Goal: Task Accomplishment & Management: Use online tool/utility

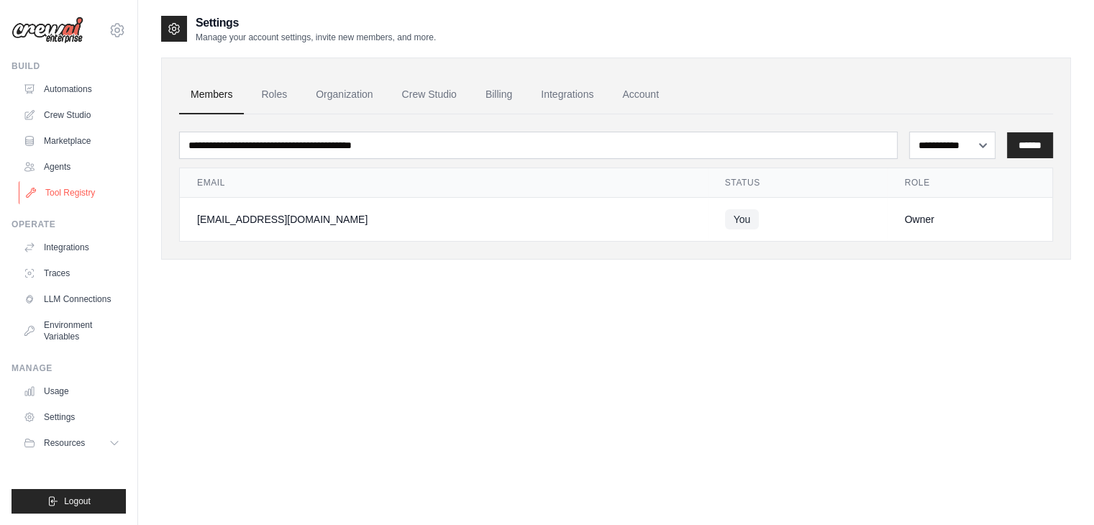
click at [75, 193] on link "Tool Registry" at bounding box center [73, 192] width 109 height 23
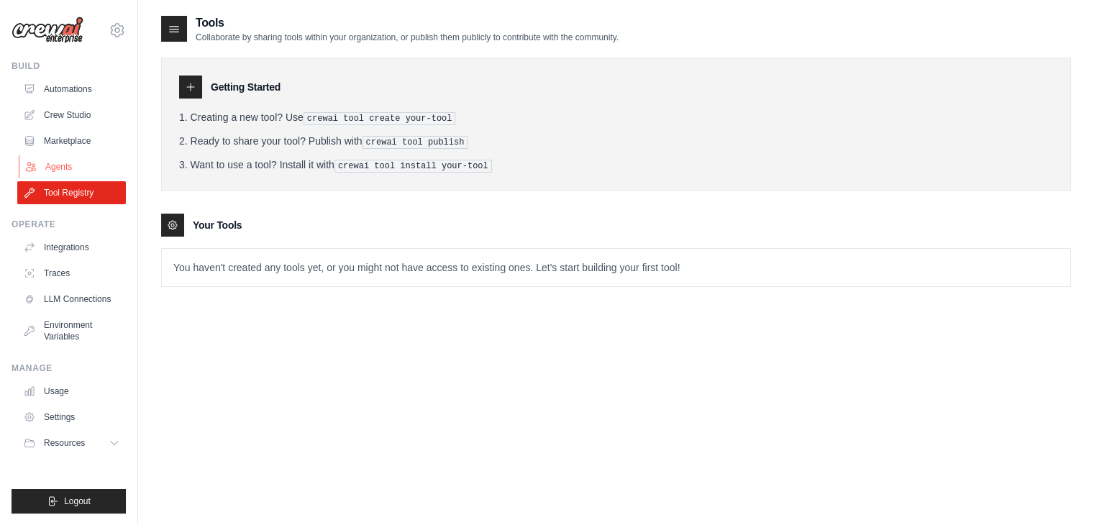
click at [72, 164] on link "Agents" at bounding box center [73, 166] width 109 height 23
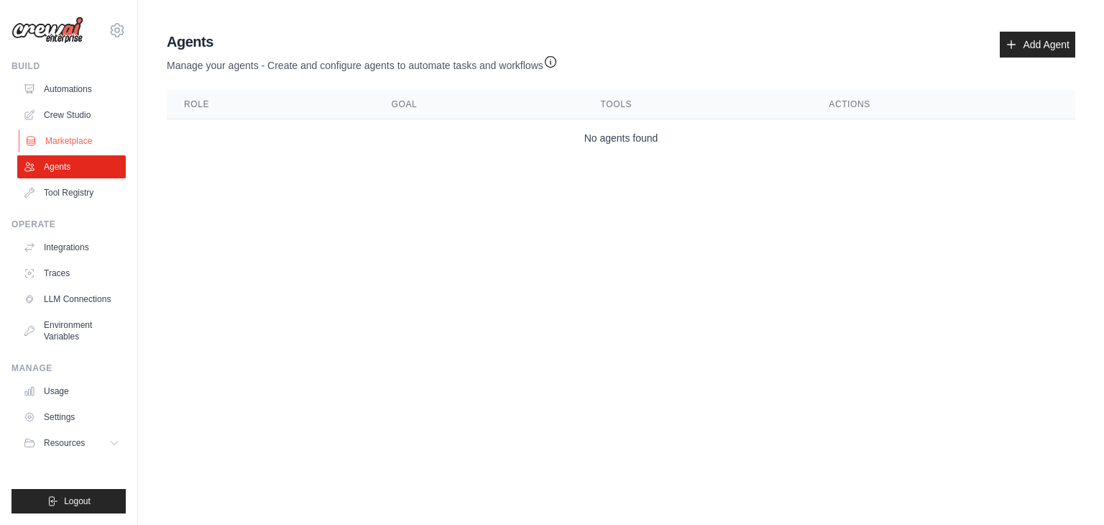
click at [94, 134] on link "Marketplace" at bounding box center [73, 140] width 109 height 23
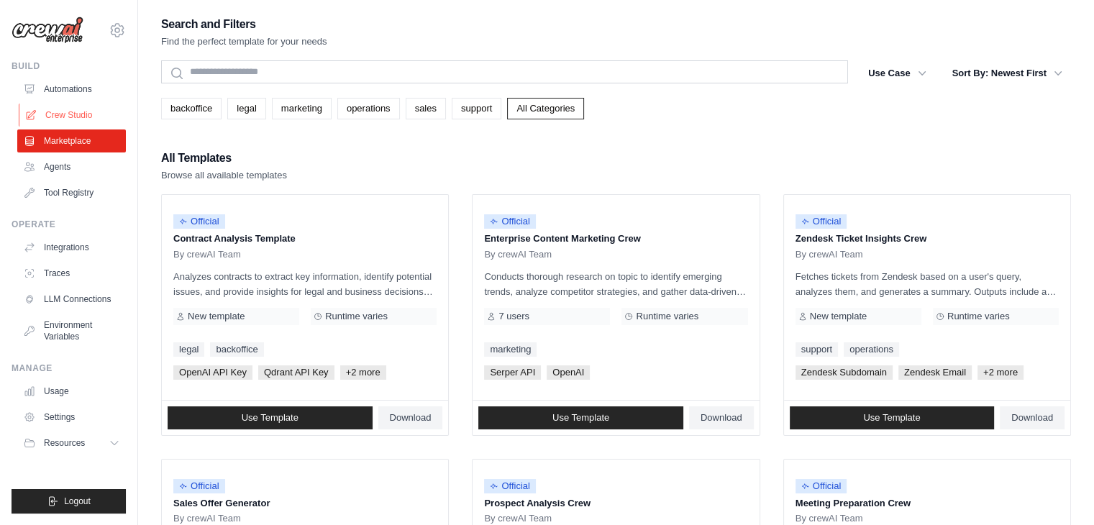
click at [74, 115] on link "Crew Studio" at bounding box center [73, 115] width 109 height 23
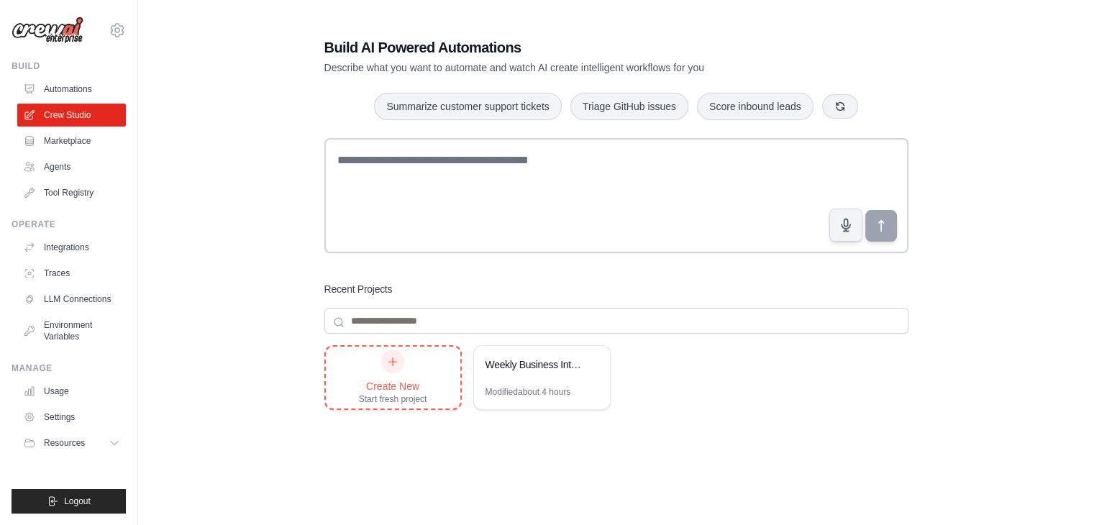
click at [385, 395] on div "Start fresh project" at bounding box center [393, 399] width 68 height 12
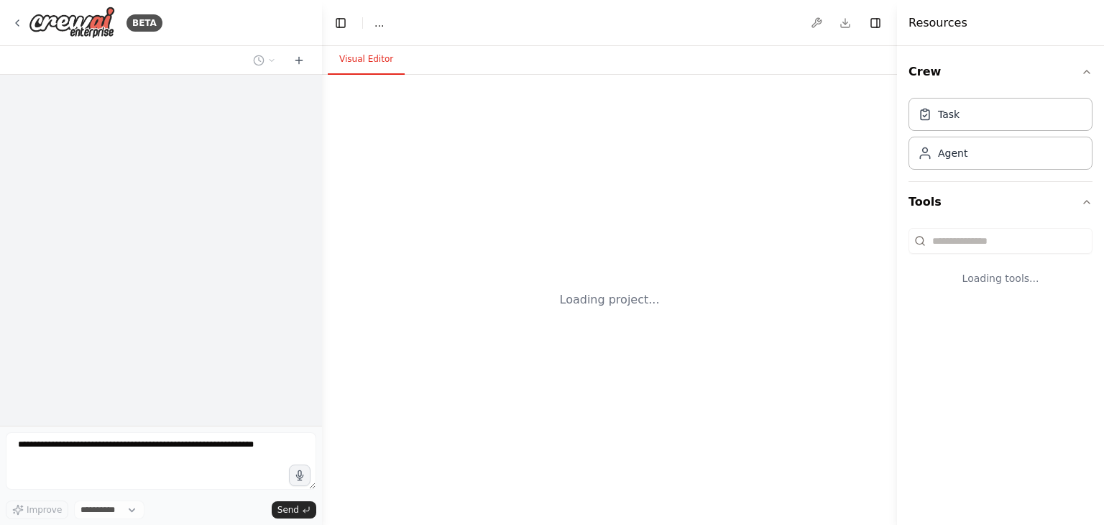
select select "****"
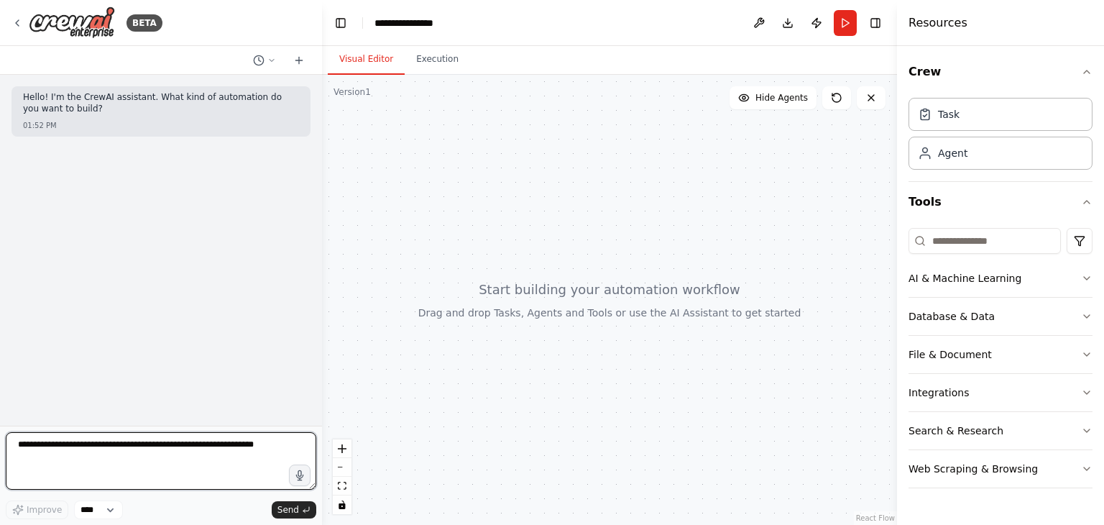
click at [255, 443] on textarea at bounding box center [161, 461] width 311 height 58
type textarea "**********"
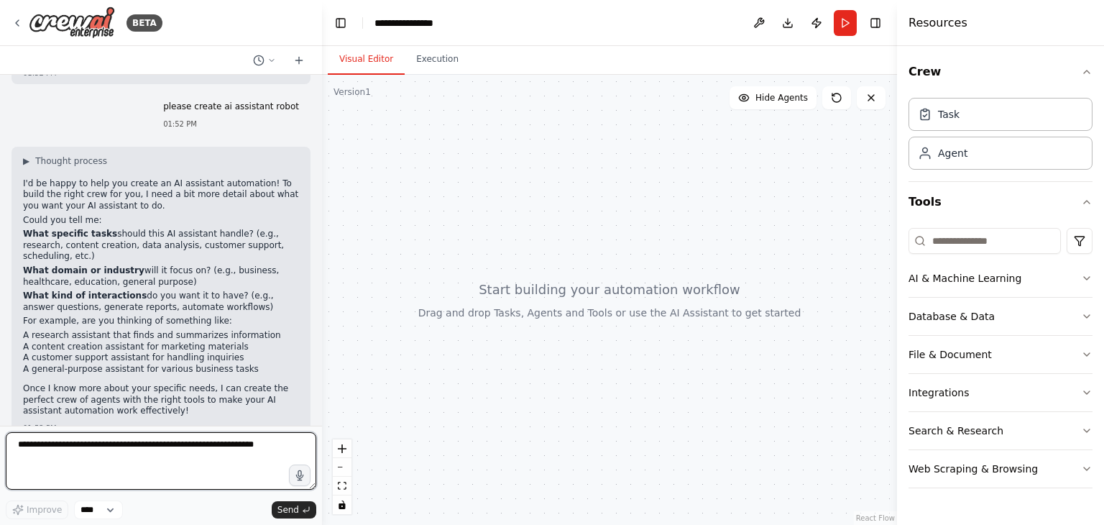
scroll to position [65, 0]
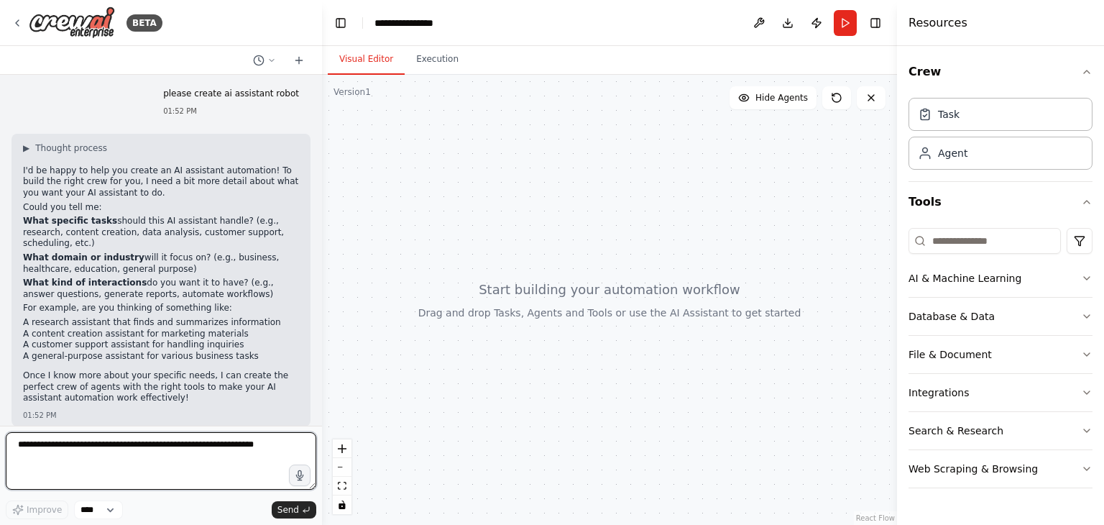
click at [30, 460] on textarea at bounding box center [161, 461] width 311 height 58
type textarea "***"
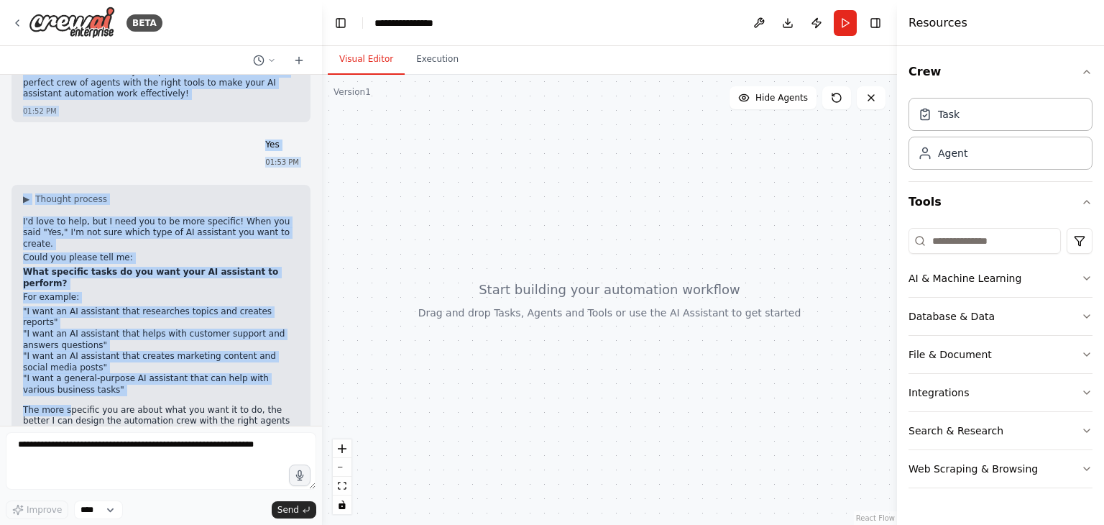
scroll to position [0, 0]
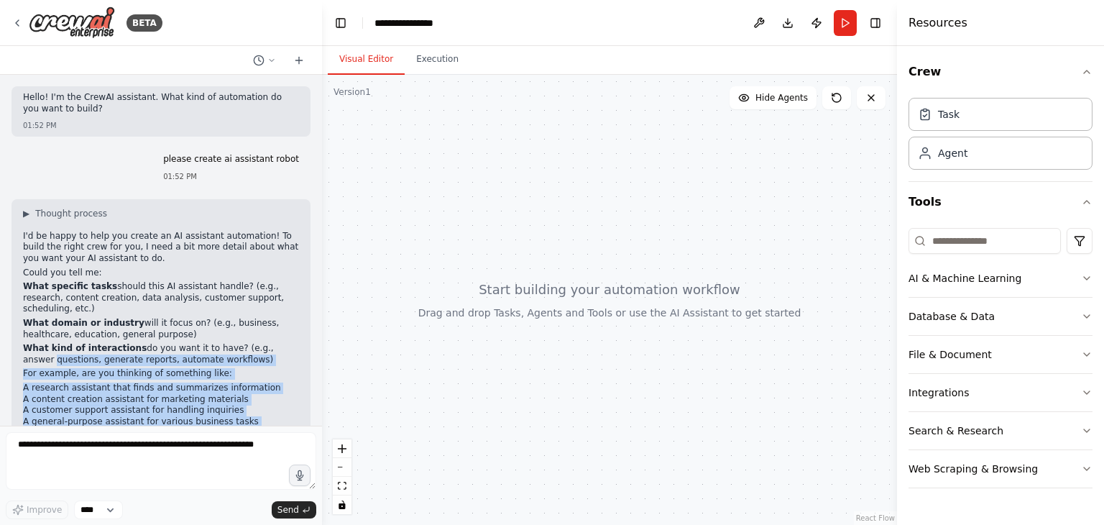
drag, startPoint x: 65, startPoint y: 362, endPoint x: 269, endPoint y: 342, distance: 205.1
click at [269, 342] on div "Hello! I'm the CrewAI assistant. What kind of automation do you want to build? …" at bounding box center [161, 250] width 322 height 351
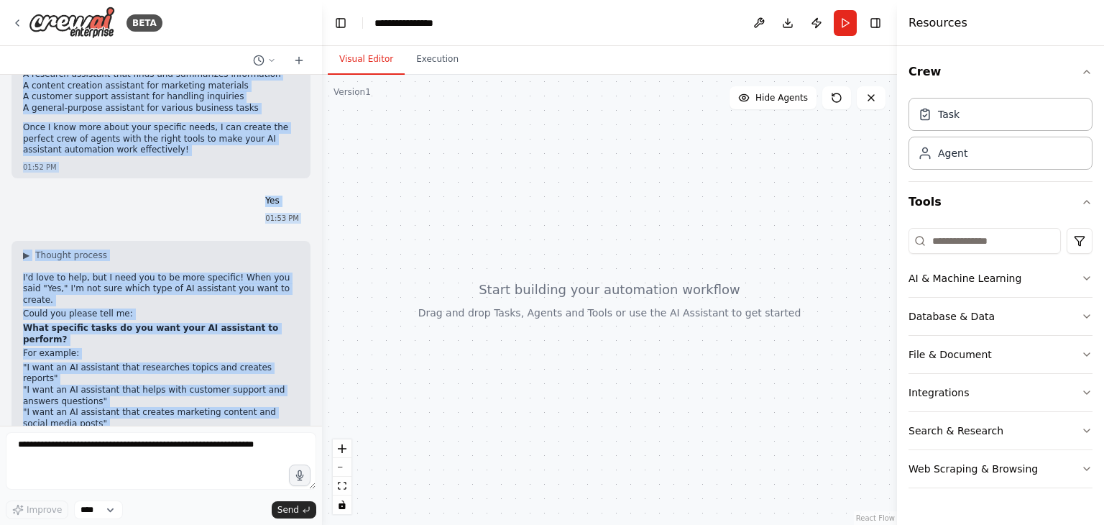
scroll to position [370, 0]
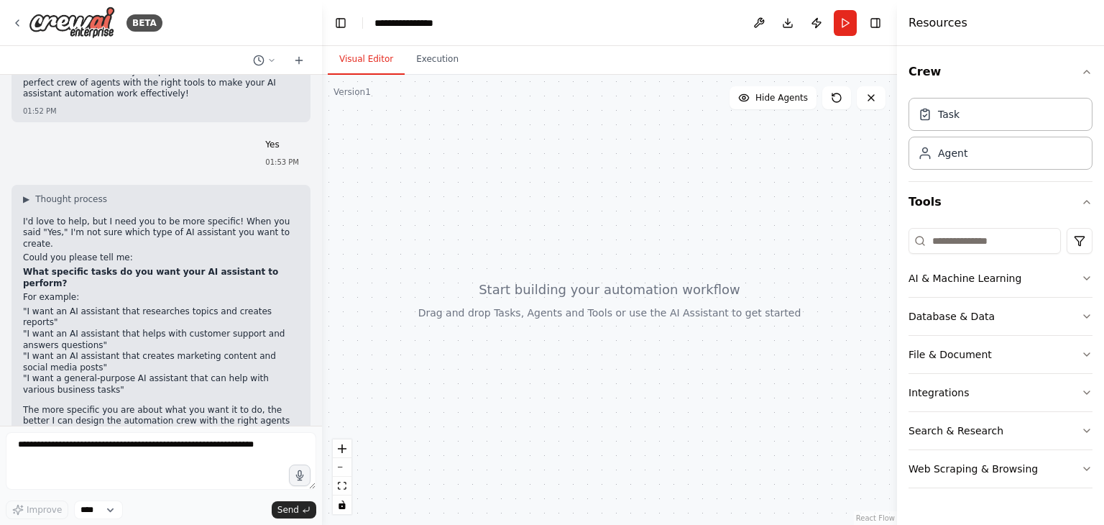
click at [239, 415] on div "Hello! I'm the CrewAI assistant. What kind of automation do you want to build? …" at bounding box center [161, 250] width 322 height 351
click at [1088, 277] on icon "button" at bounding box center [1087, 279] width 12 height 12
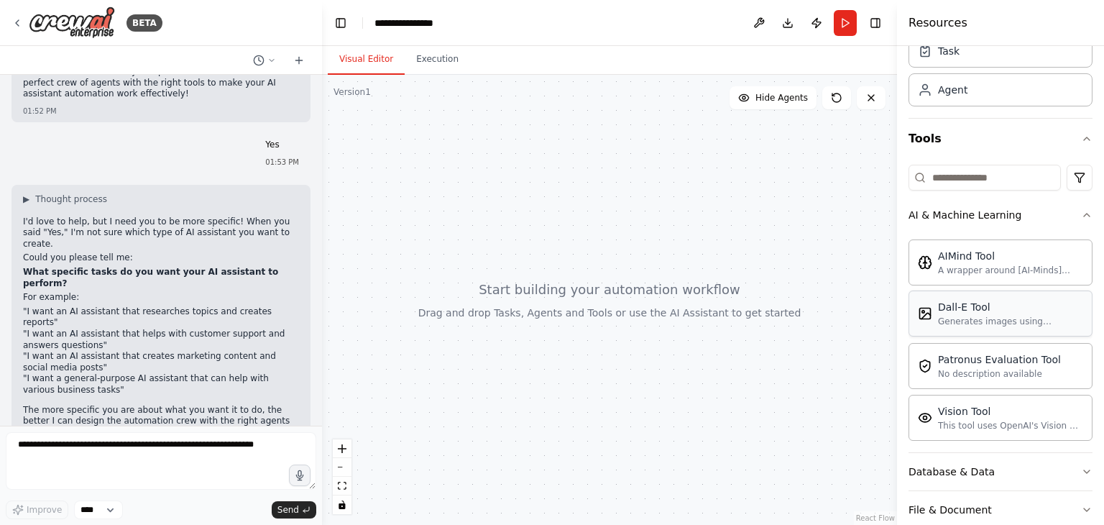
scroll to position [66, 0]
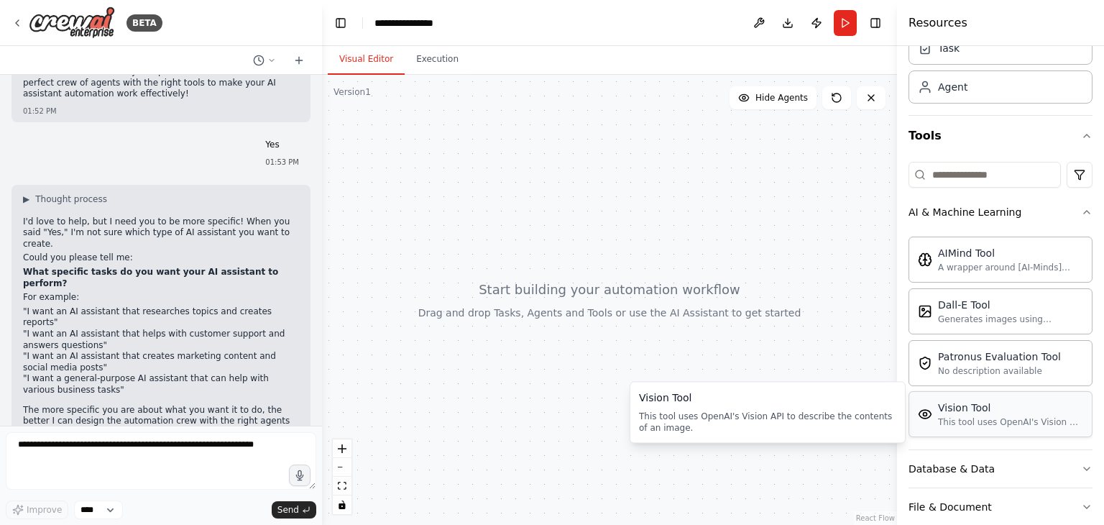
click at [963, 416] on div "This tool uses OpenAI's Vision API to describe the contents of an image." at bounding box center [1010, 422] width 145 height 12
click at [846, 25] on button "Run" at bounding box center [845, 23] width 23 height 26
click at [1081, 212] on icon "button" at bounding box center [1087, 212] width 12 height 12
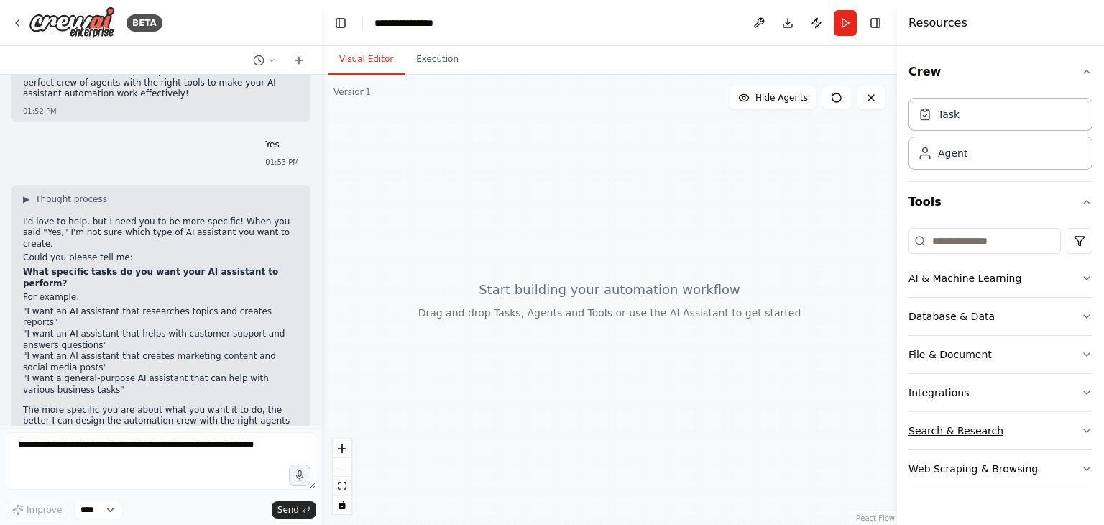
click at [946, 432] on div "Search & Research" at bounding box center [956, 430] width 95 height 14
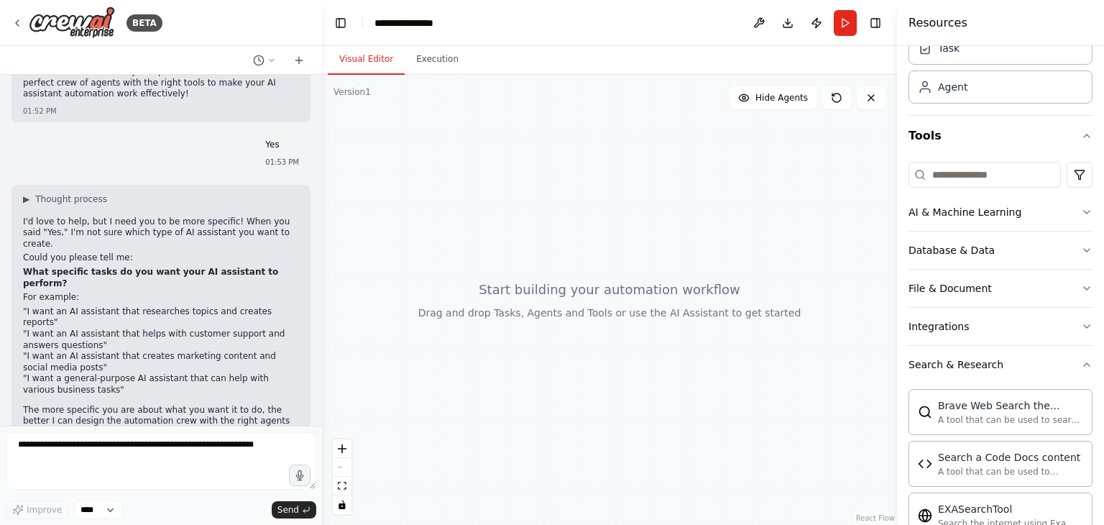
scroll to position [96, 0]
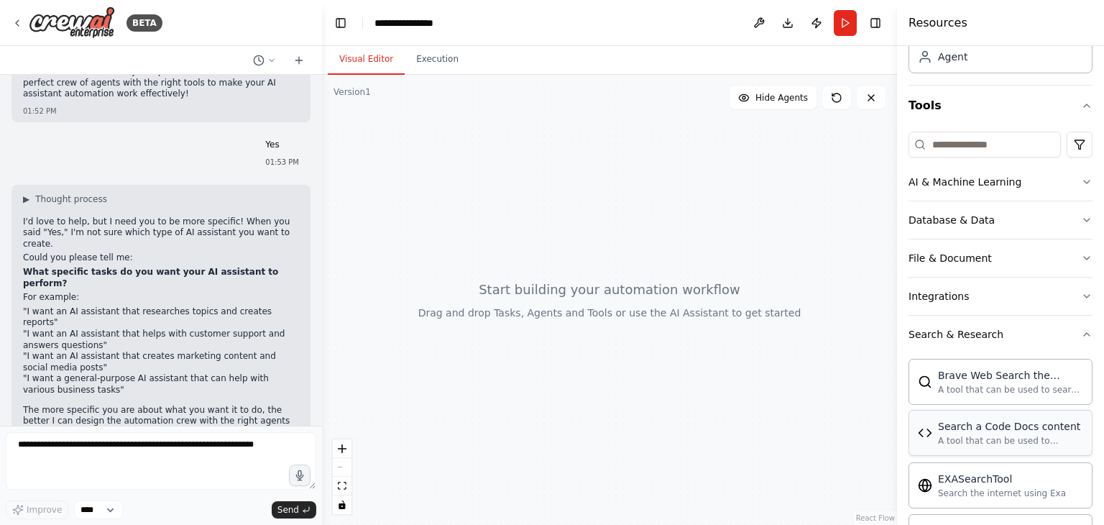
click at [984, 444] on div "A tool that can be used to semantic search a query from a Code Docs content." at bounding box center [1010, 441] width 145 height 12
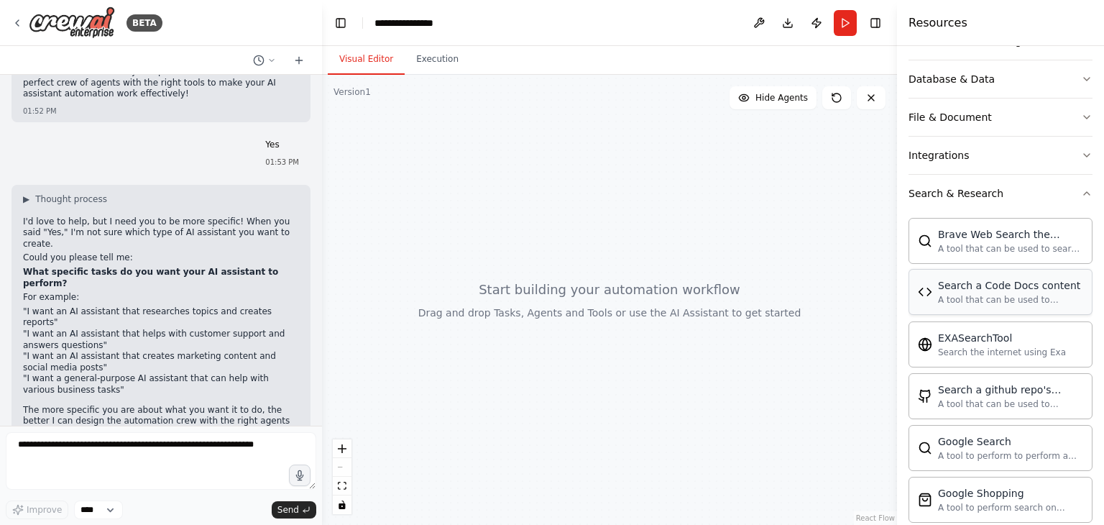
scroll to position [240, 0]
click at [963, 282] on div "Search a Code Docs content" at bounding box center [1010, 282] width 145 height 14
click at [953, 298] on div "A tool that can be used to semantic search a query from a Code Docs content." at bounding box center [1010, 297] width 145 height 12
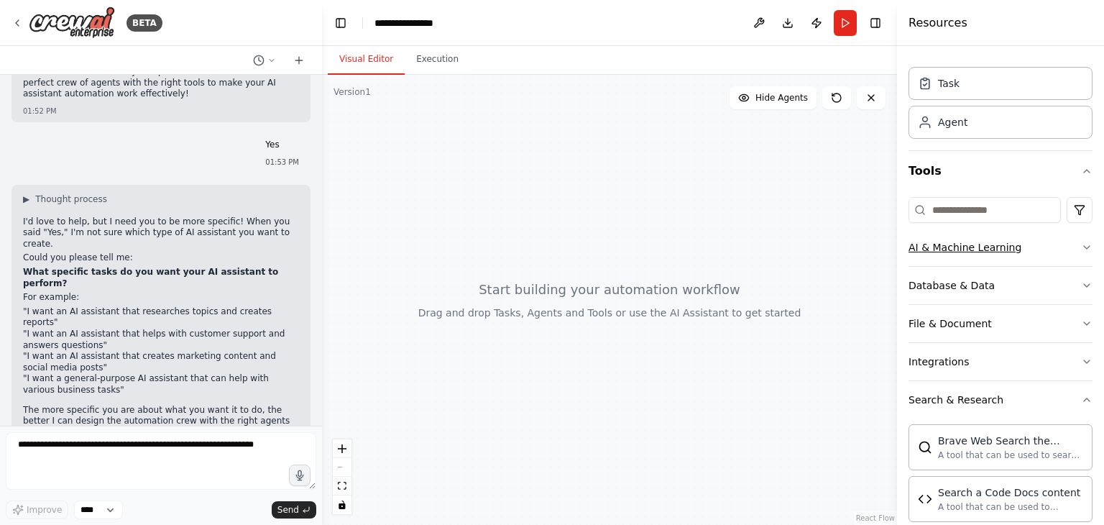
scroll to position [30, 0]
click at [972, 255] on button "AI & Machine Learning" at bounding box center [1001, 247] width 184 height 37
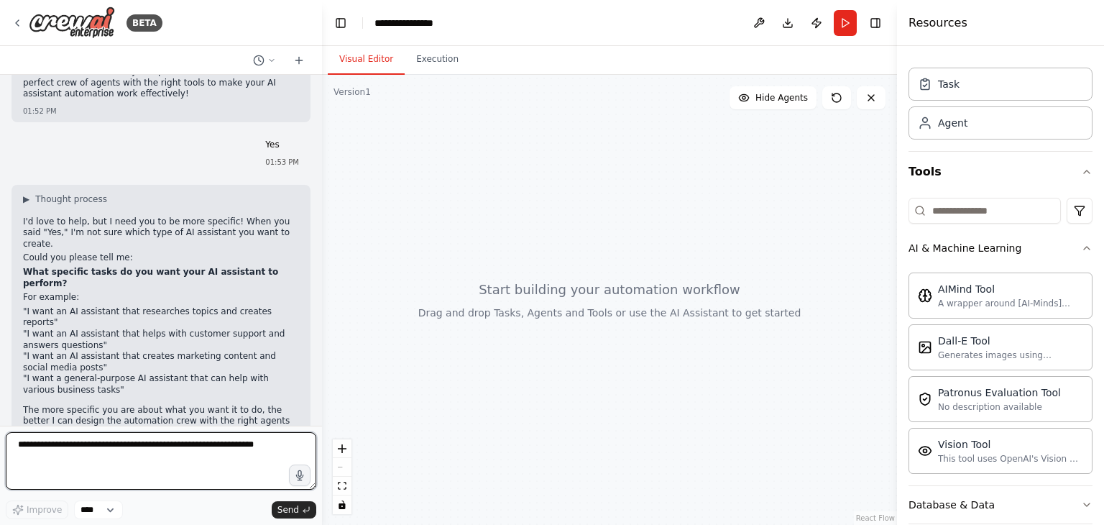
click at [97, 470] on textarea at bounding box center [161, 461] width 311 height 58
type textarea "**********"
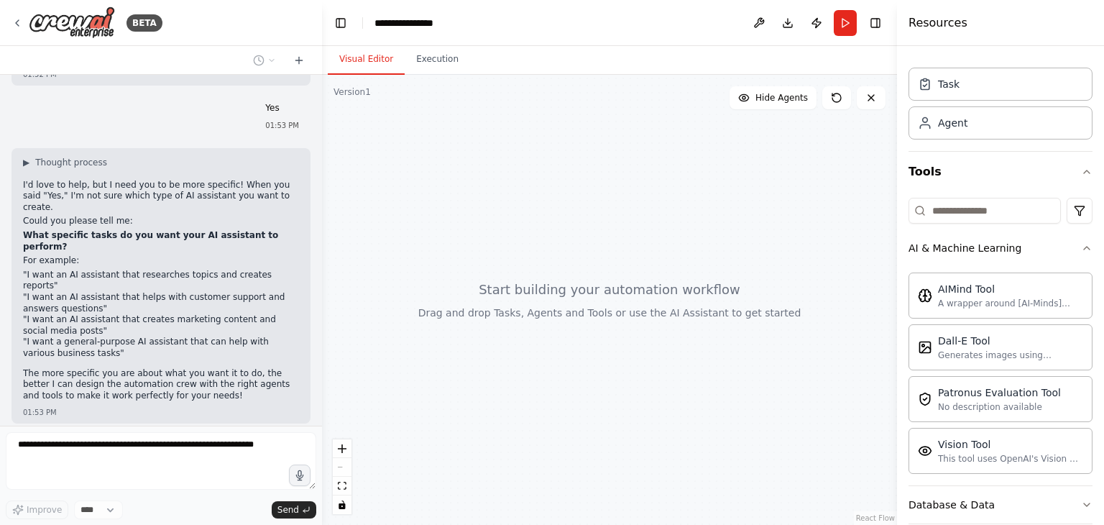
scroll to position [458, 0]
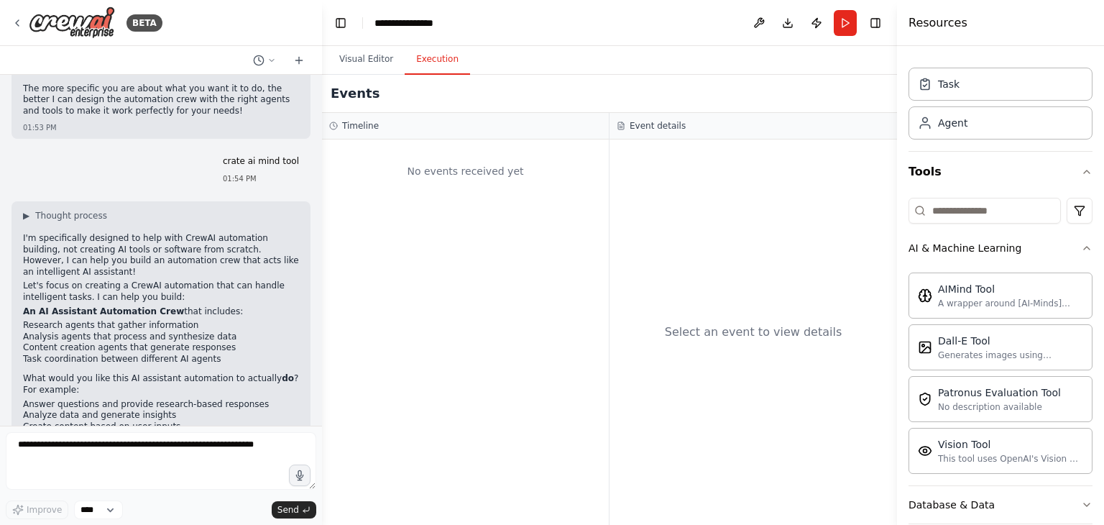
click at [418, 68] on button "Execution" at bounding box center [437, 60] width 65 height 30
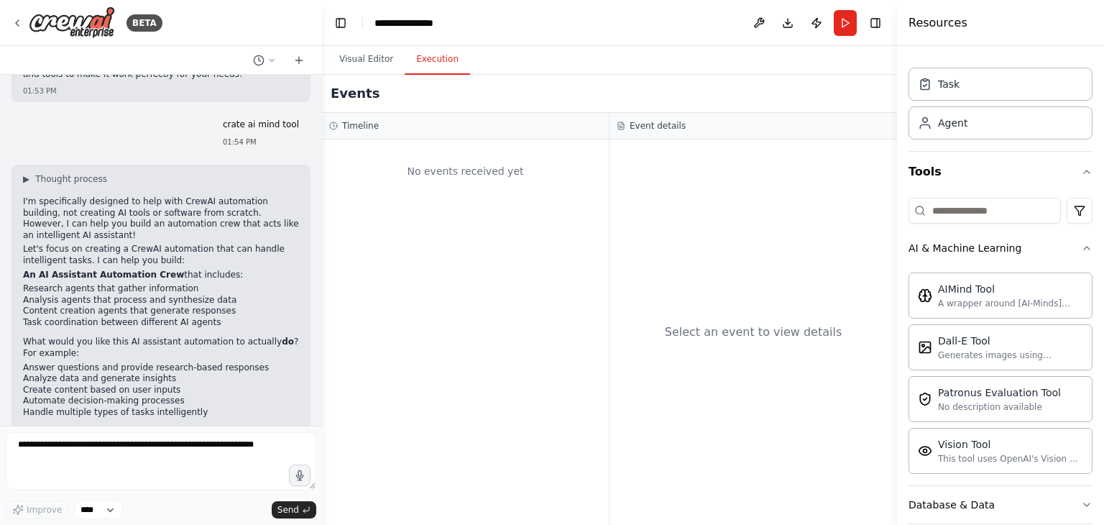
scroll to position [754, 0]
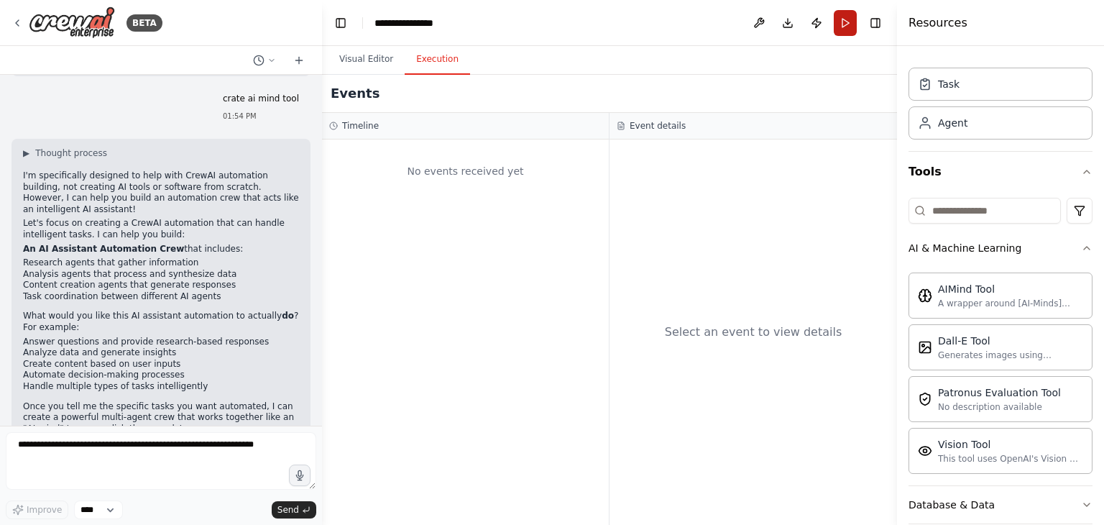
click at [848, 23] on button "Run" at bounding box center [845, 23] width 23 height 26
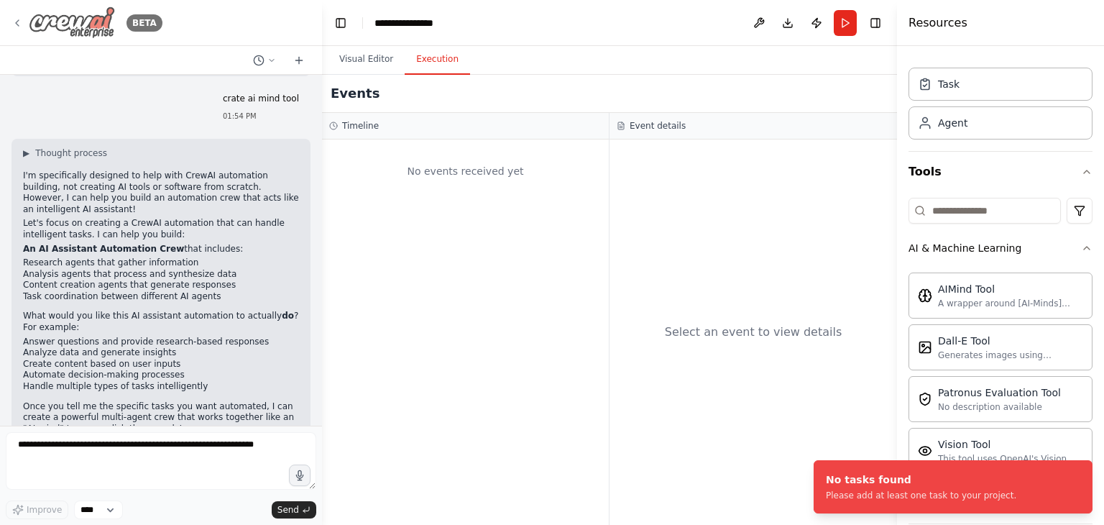
click at [16, 26] on icon at bounding box center [18, 23] width 12 height 12
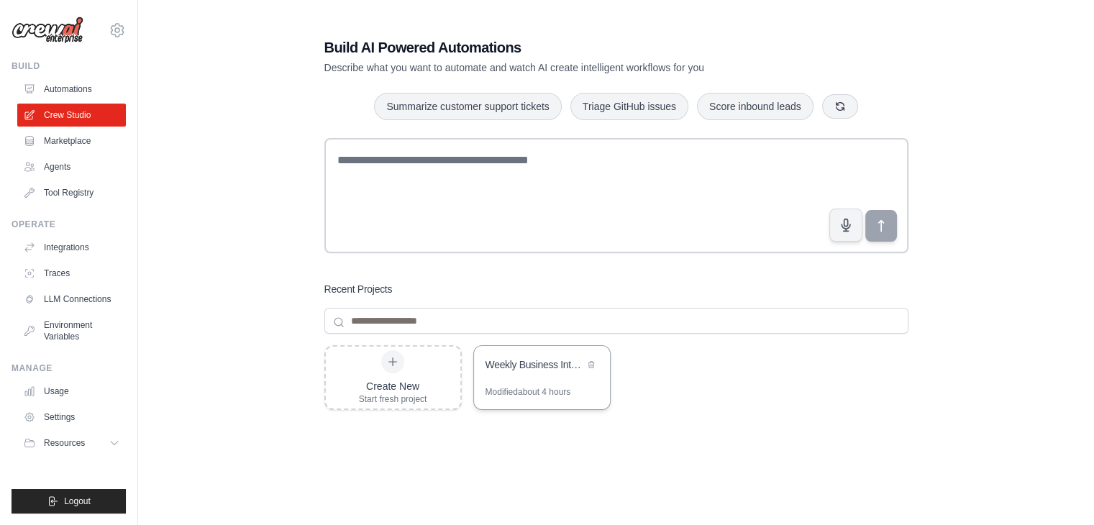
click at [551, 362] on div "Weekly Business Intelligence Reporter" at bounding box center [534, 364] width 99 height 14
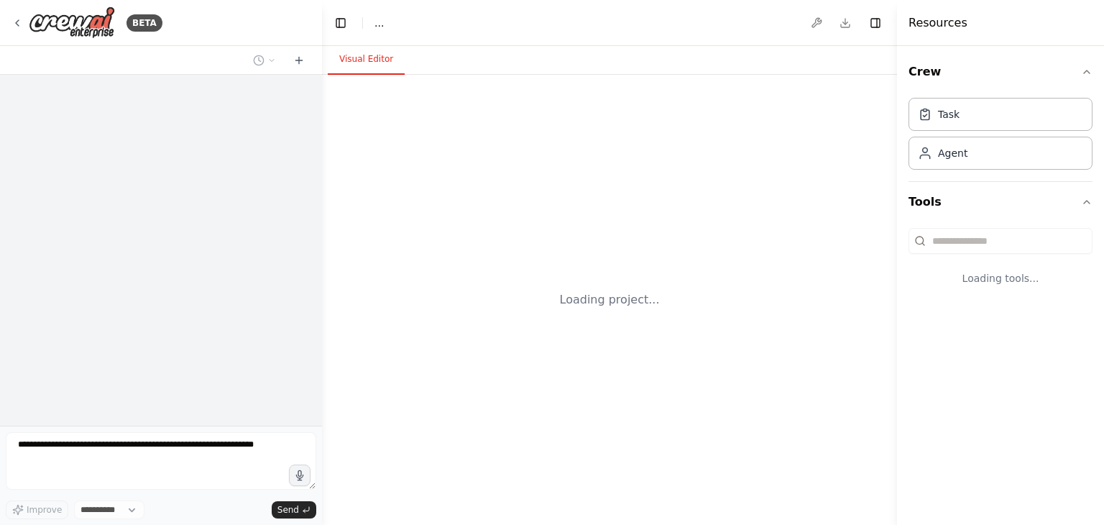
select select "****"
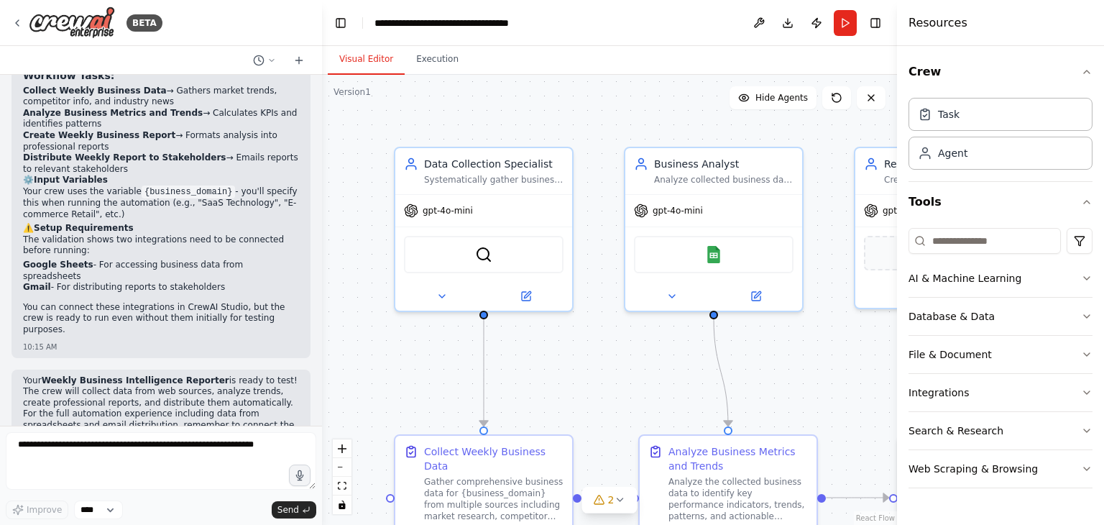
scroll to position [1191, 0]
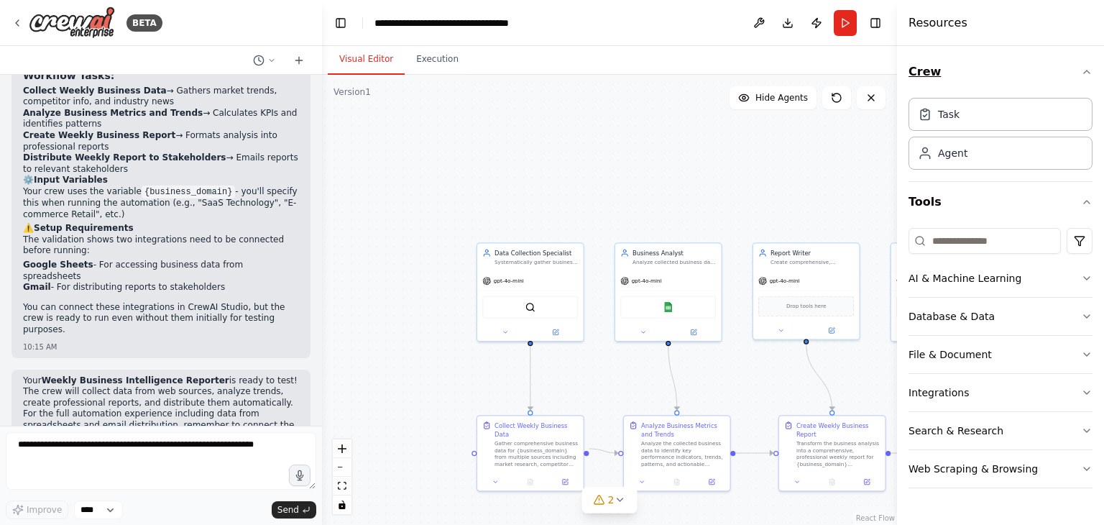
click at [1088, 73] on icon "button" at bounding box center [1087, 72] width 12 height 12
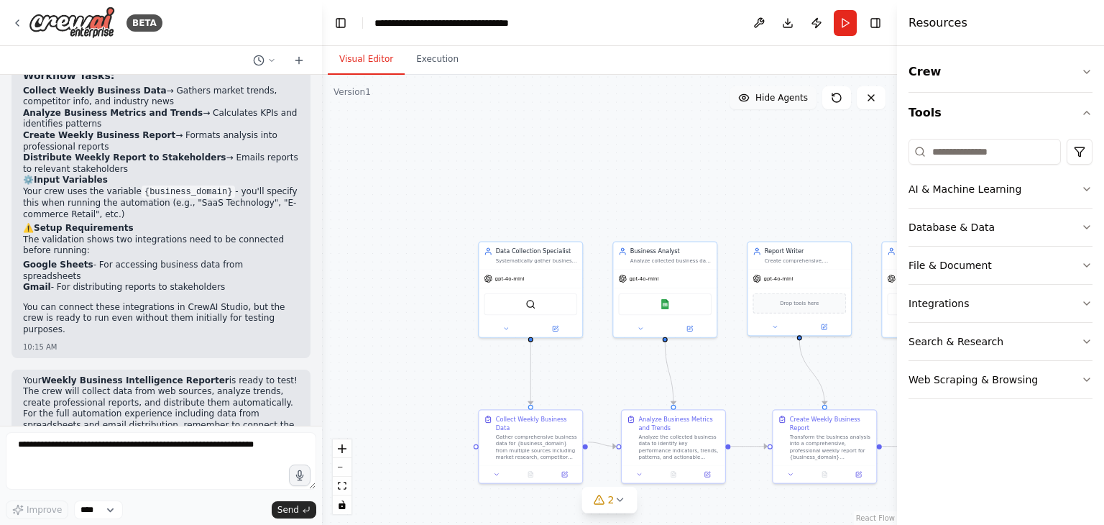
click at [786, 99] on span "Hide Agents" at bounding box center [782, 98] width 52 height 12
click at [788, 96] on span "Show Agents" at bounding box center [780, 98] width 56 height 12
click at [622, 504] on icon at bounding box center [620, 500] width 12 height 12
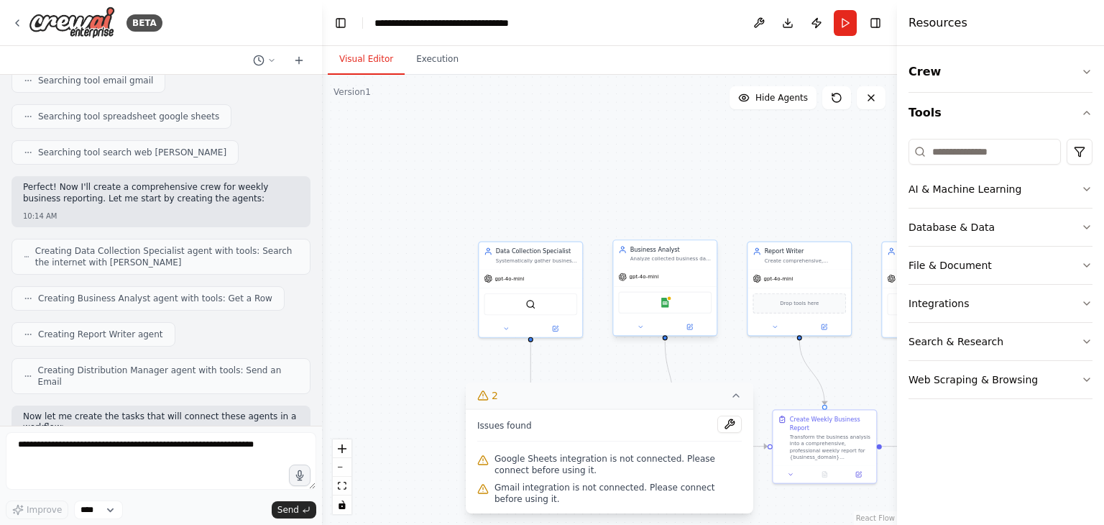
scroll to position [345, 0]
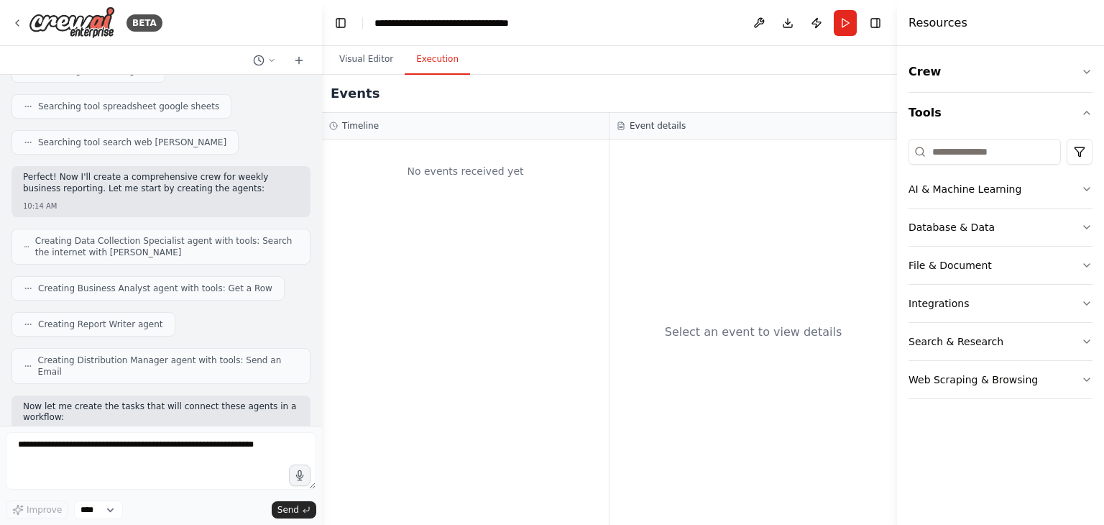
click at [423, 60] on button "Execution" at bounding box center [437, 60] width 65 height 30
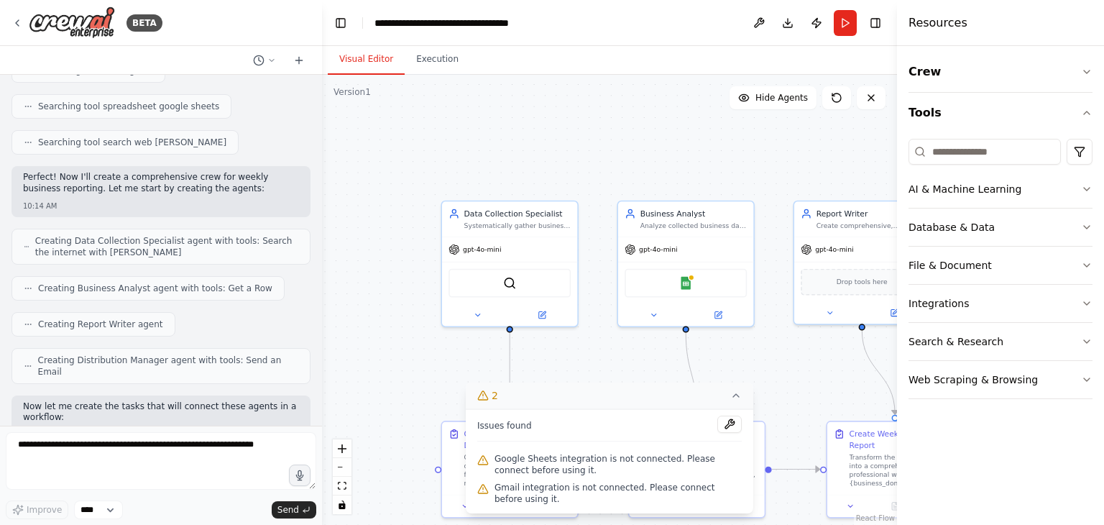
click at [377, 64] on button "Visual Editor" at bounding box center [366, 60] width 77 height 30
click at [1086, 70] on icon "button" at bounding box center [1087, 72] width 12 height 12
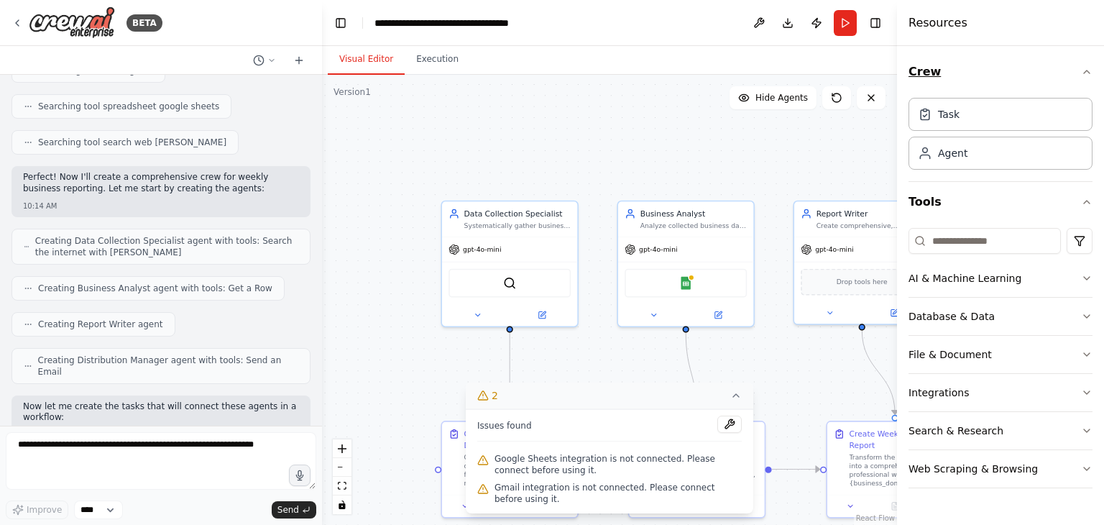
click at [1086, 70] on icon "button" at bounding box center [1087, 72] width 12 height 12
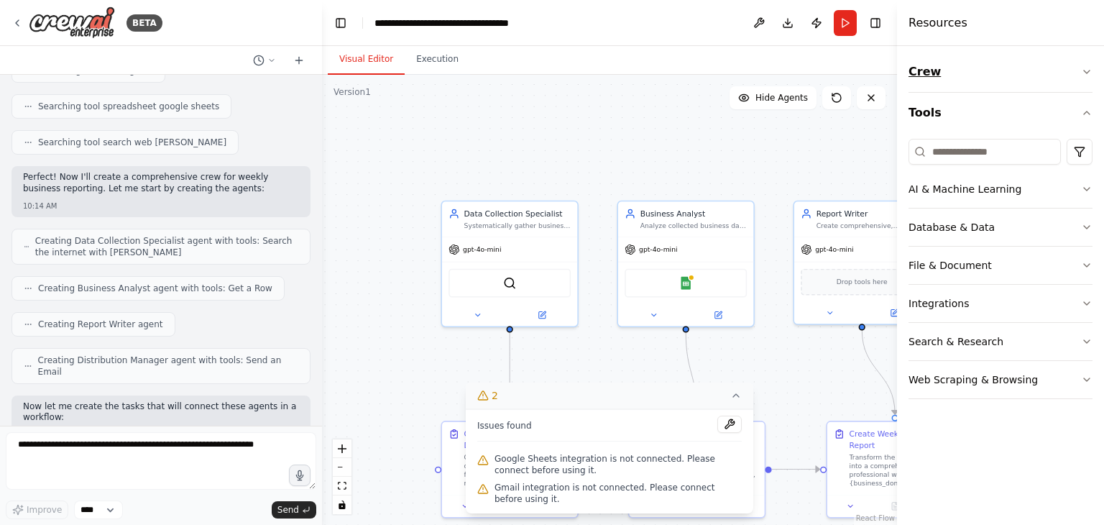
click at [1086, 70] on icon "button" at bounding box center [1087, 72] width 12 height 12
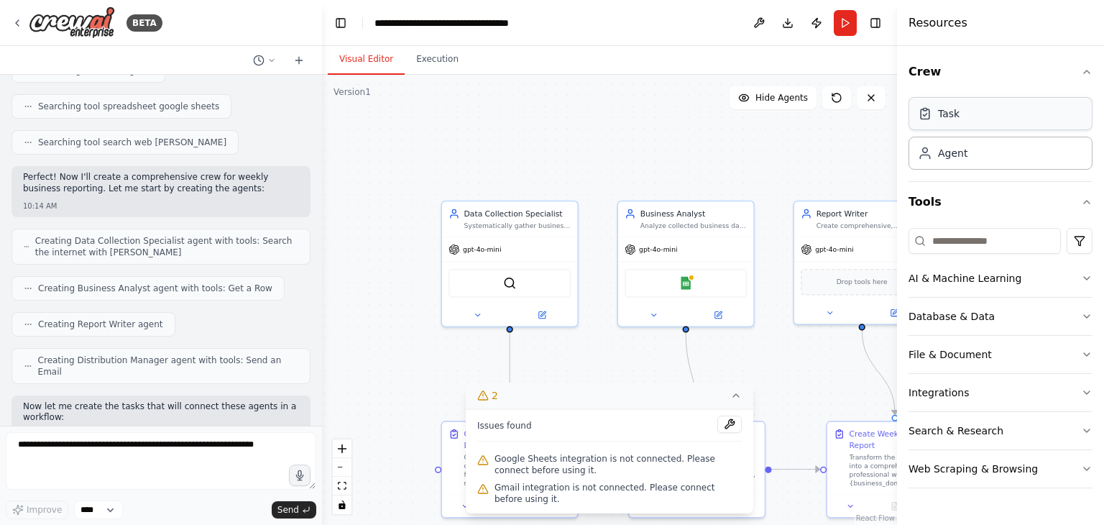
click at [1018, 119] on div "Task" at bounding box center [1001, 113] width 184 height 33
click at [976, 167] on div "Agent" at bounding box center [1001, 152] width 184 height 33
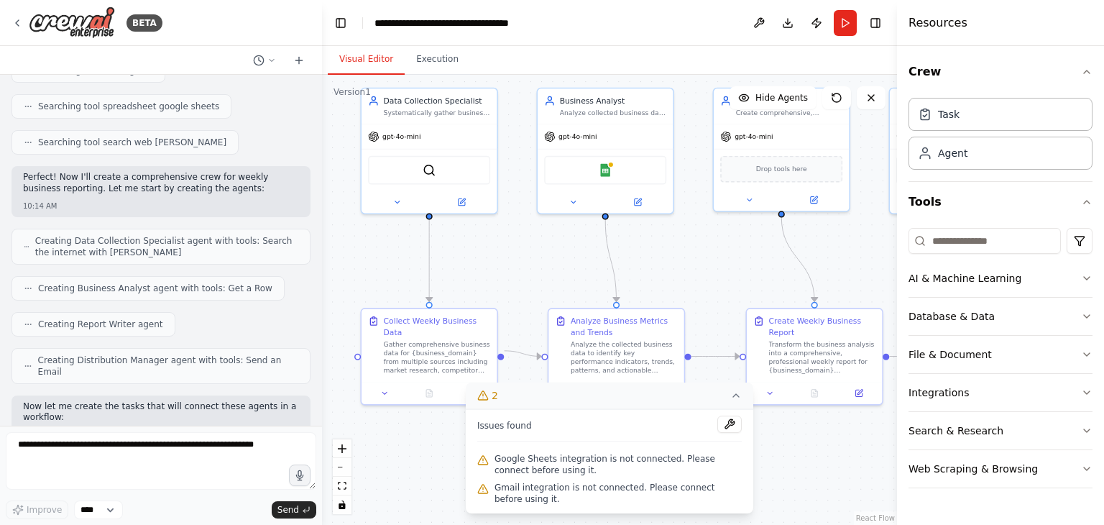
drag, startPoint x: 388, startPoint y: 421, endPoint x: 308, endPoint y: 308, distance: 138.7
click at [308, 308] on div "BETA Set up a crew that collects data from multiple sources, creates comprehens…" at bounding box center [552, 262] width 1104 height 525
click at [645, 280] on div ".deletable-edge-delete-btn { width: 20px; height: 20px; border: 0px solid #ffff…" at bounding box center [609, 300] width 575 height 450
click at [613, 329] on div "Analyze Business Metrics and Trends" at bounding box center [624, 324] width 107 height 22
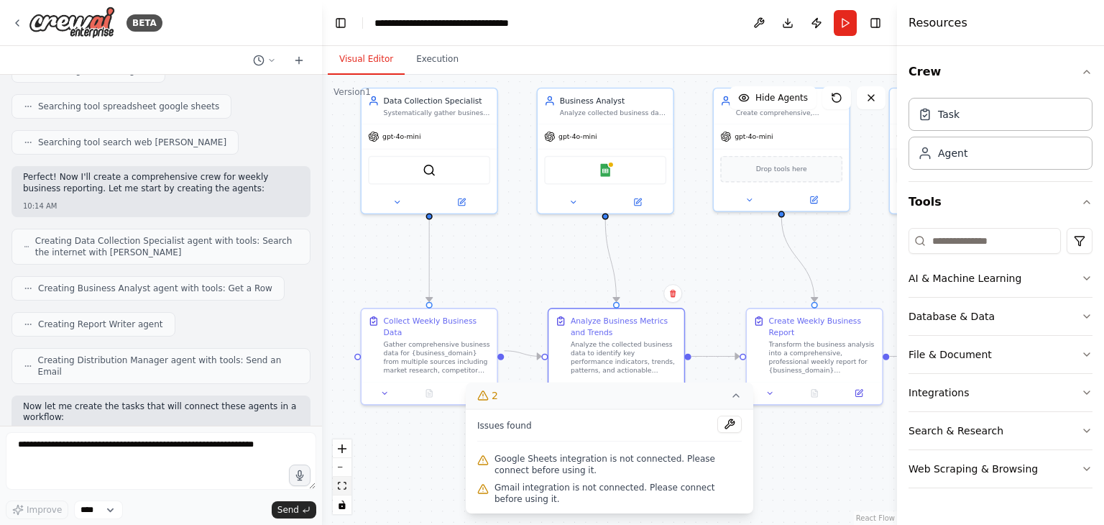
click at [341, 482] on icon "fit view" at bounding box center [342, 486] width 9 height 8
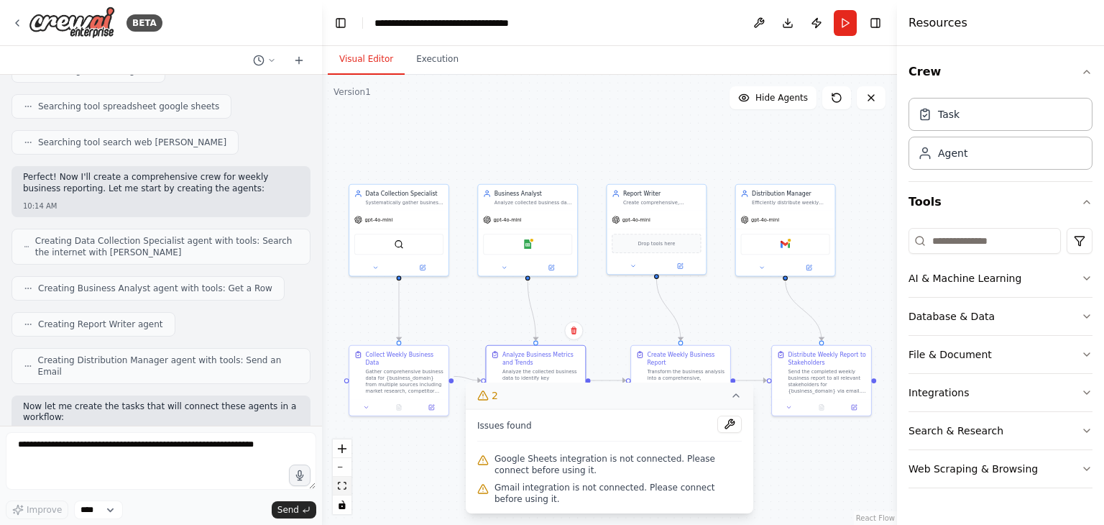
click at [341, 482] on icon "fit view" at bounding box center [342, 486] width 9 height 8
click at [341, 464] on button "zoom out" at bounding box center [342, 467] width 19 height 19
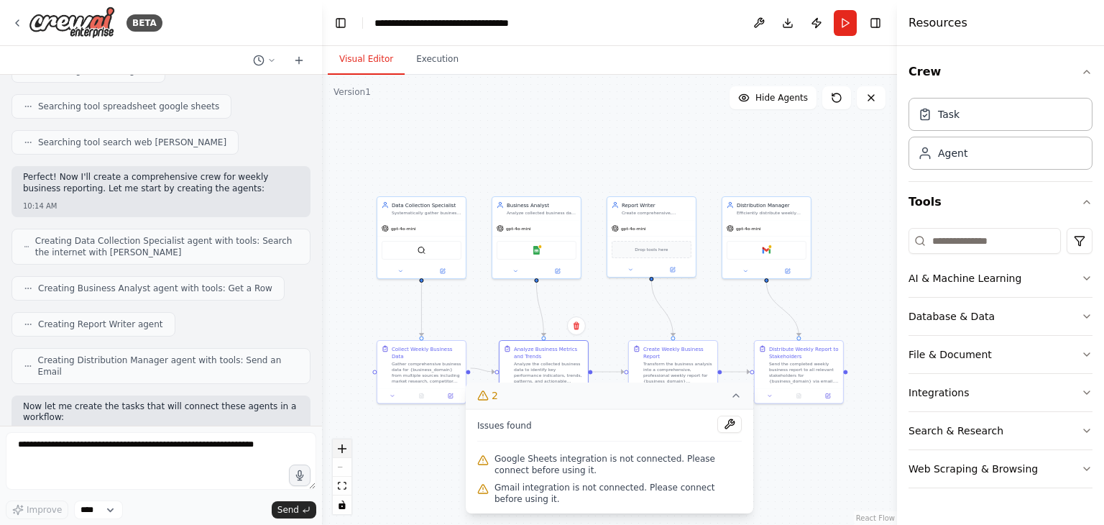
click at [342, 448] on icon "zoom in" at bounding box center [342, 448] width 9 height 9
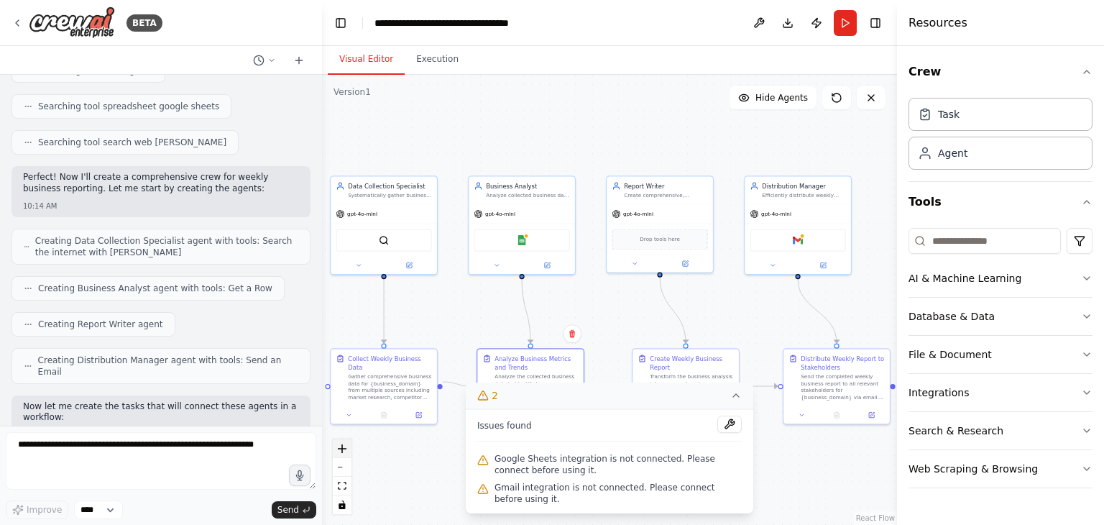
click at [342, 448] on icon "zoom in" at bounding box center [342, 448] width 9 height 9
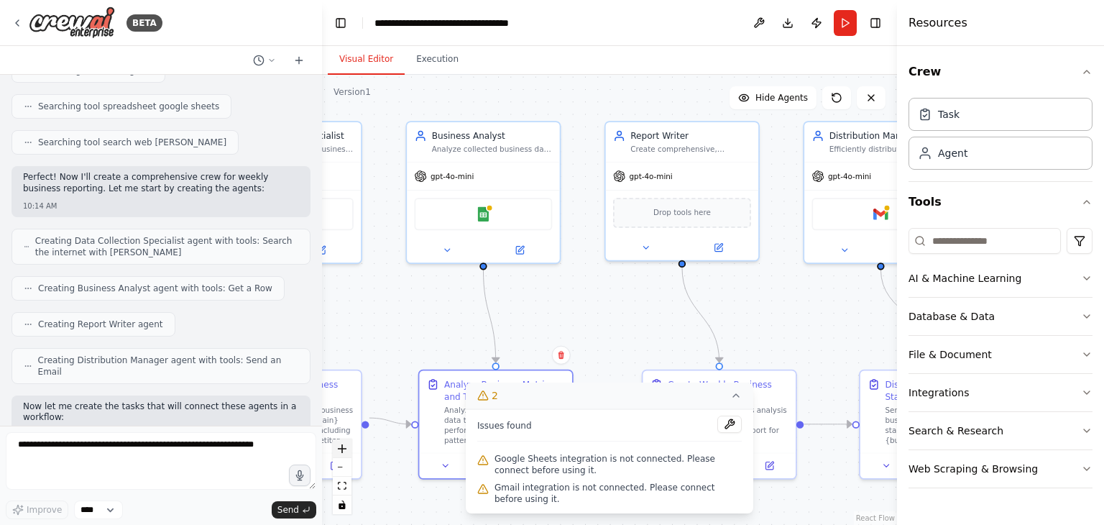
click at [342, 448] on icon "zoom in" at bounding box center [342, 448] width 9 height 9
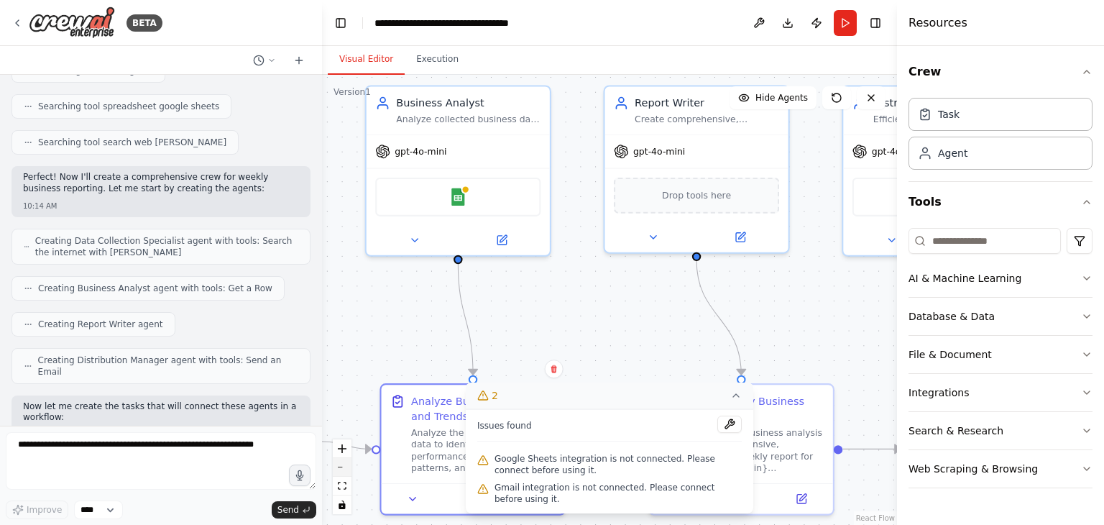
click at [344, 467] on icon "zoom out" at bounding box center [342, 467] width 9 height 1
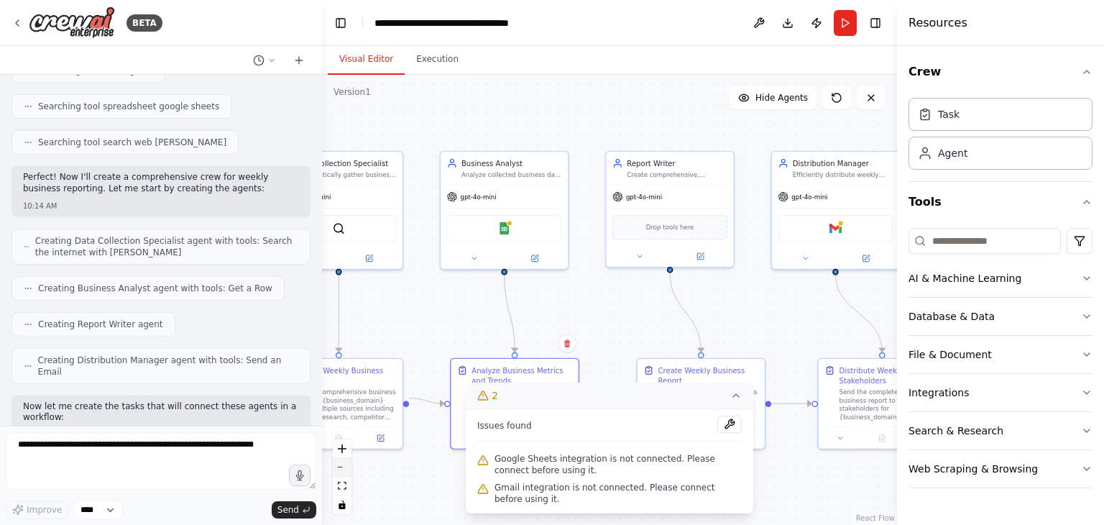
click at [344, 467] on icon "zoom out" at bounding box center [342, 467] width 9 height 1
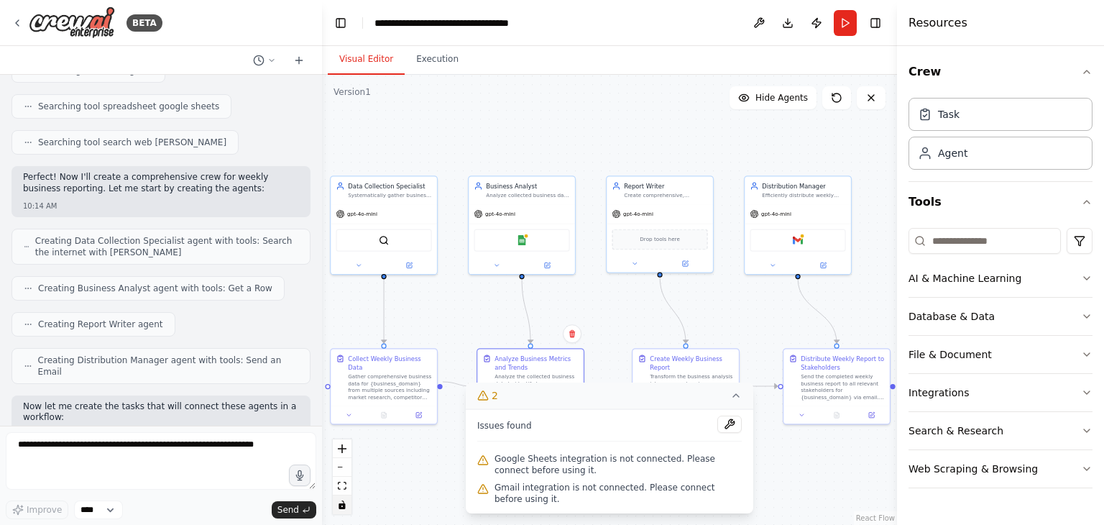
click at [344, 508] on icon "toggle interactivity" at bounding box center [342, 504] width 6 height 9
click at [739, 401] on icon at bounding box center [737, 396] width 12 height 12
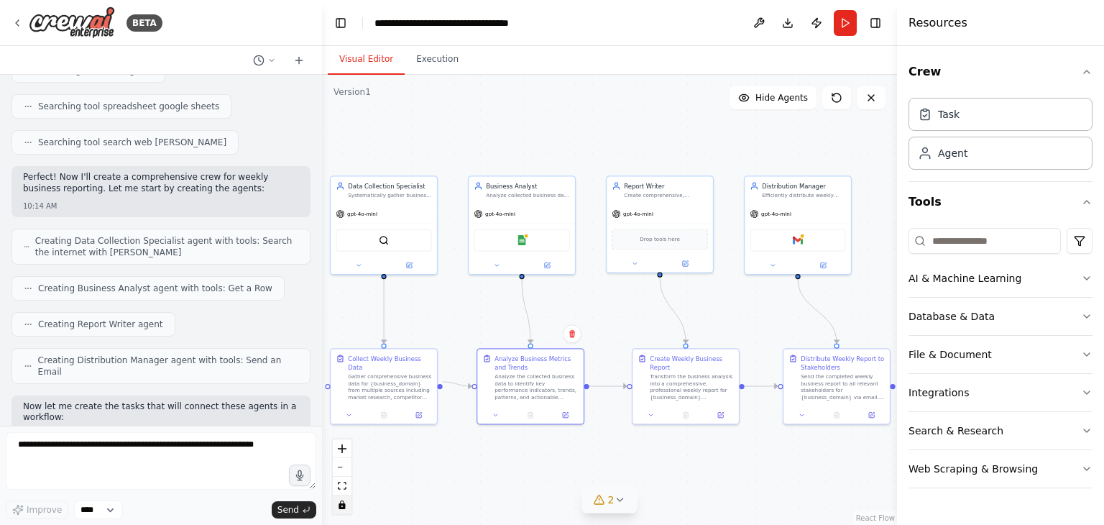
click at [782, 239] on div ".deletable-edge-delete-btn { width: 20px; height: 20px; border: 0px solid #ffff…" at bounding box center [609, 300] width 575 height 450
click at [345, 504] on icon "toggle interactivity" at bounding box center [342, 504] width 6 height 9
click at [785, 237] on div "Gmail" at bounding box center [798, 238] width 96 height 22
click at [772, 263] on icon at bounding box center [773, 262] width 4 height 1
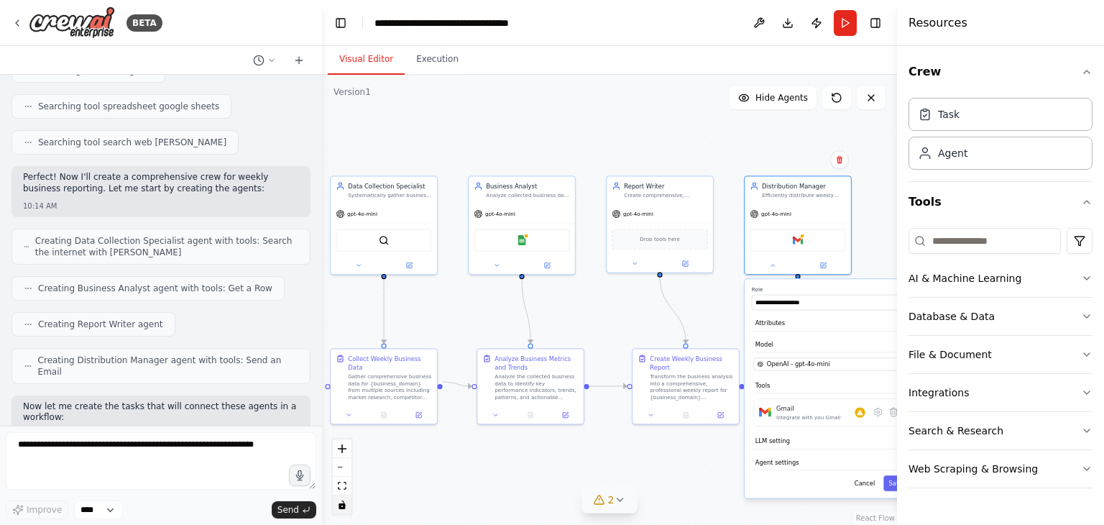
click at [787, 424] on div "**********" at bounding box center [830, 388] width 171 height 219
click at [488, 263] on button at bounding box center [496, 263] width 49 height 10
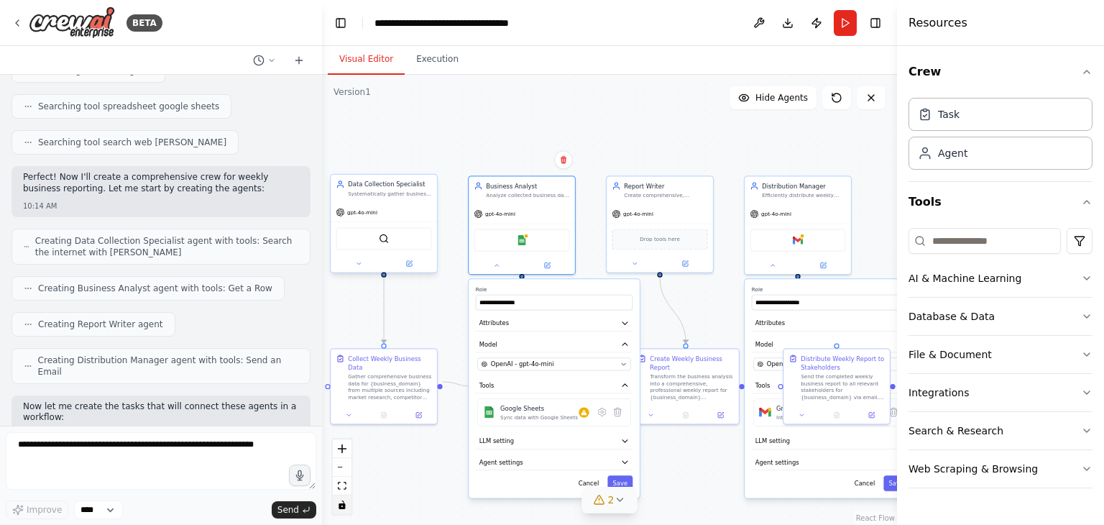
click at [355, 268] on div at bounding box center [384, 263] width 106 height 17
click at [365, 265] on button at bounding box center [358, 263] width 49 height 10
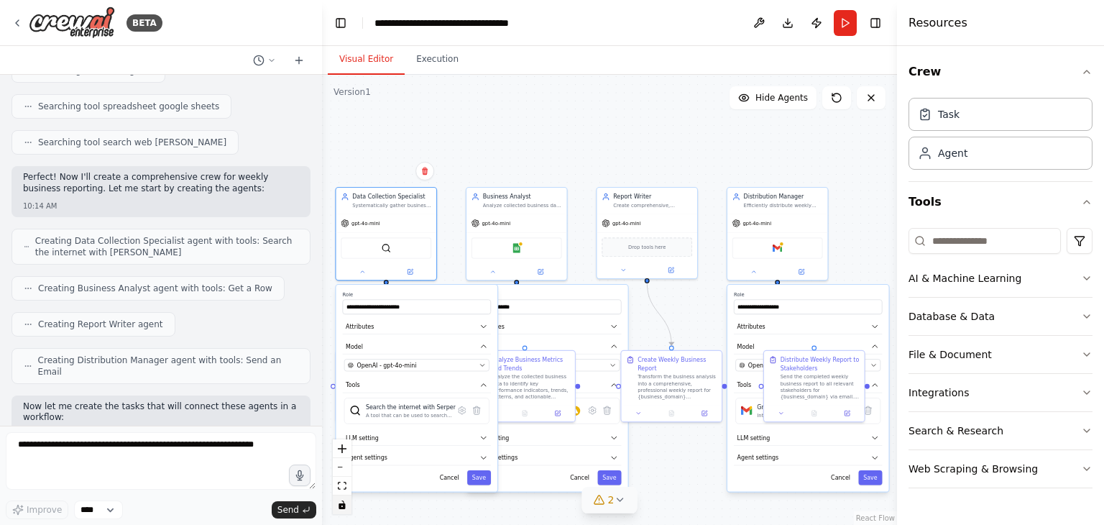
click at [675, 303] on div ".deletable-edge-delete-btn { width: 20px; height: 20px; border: 0px solid #ffff…" at bounding box center [609, 300] width 575 height 450
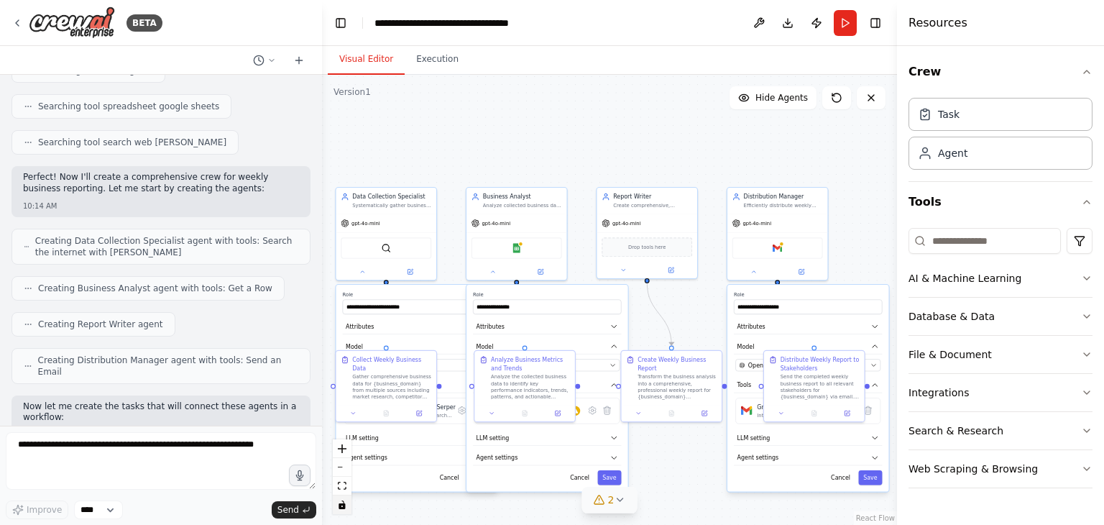
click at [582, 483] on div "**********" at bounding box center [548, 388] width 162 height 207
click at [447, 475] on button "Cancel" at bounding box center [449, 477] width 29 height 14
click at [586, 477] on button "Cancel" at bounding box center [579, 477] width 29 height 14
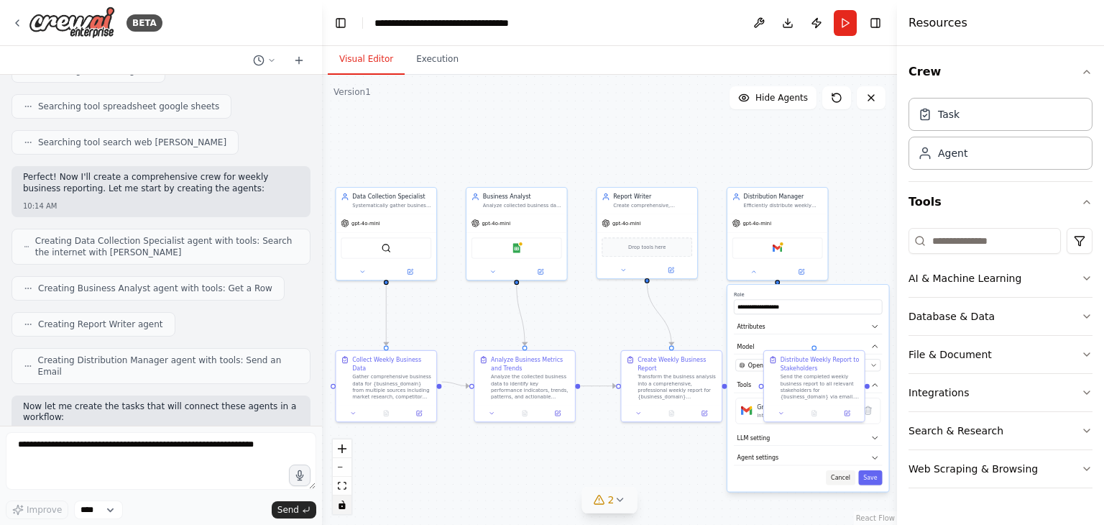
click at [846, 473] on button "Cancel" at bounding box center [840, 477] width 29 height 14
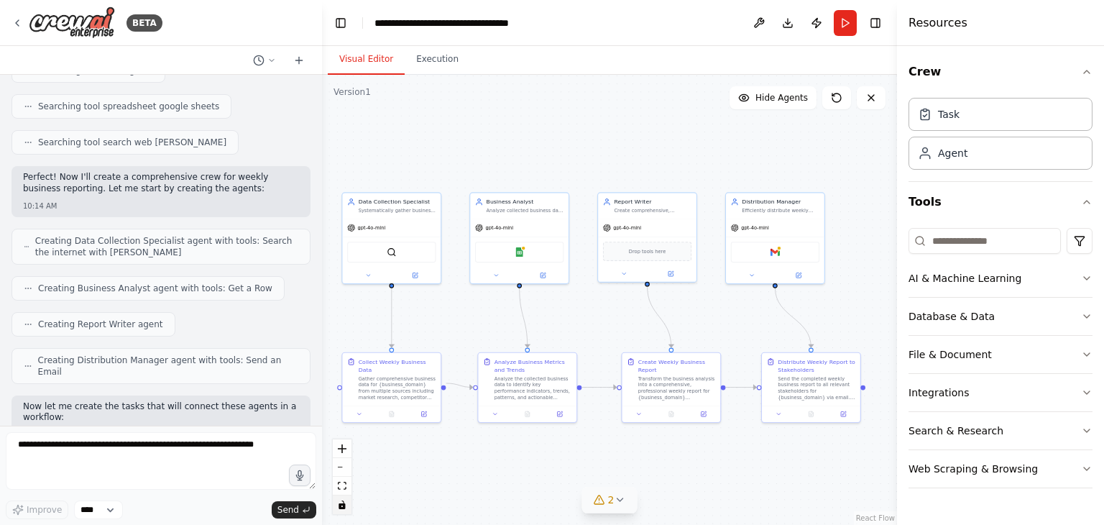
click at [339, 504] on icon "toggle interactivity" at bounding box center [342, 504] width 6 height 9
click at [407, 409] on div ".deletable-edge-delete-btn { width: 20px; height: 20px; border: 0px solid #ffff…" at bounding box center [609, 300] width 575 height 450
click at [388, 400] on div ".deletable-edge-delete-btn { width: 20px; height: 20px; border: 0px solid #ffff…" at bounding box center [609, 300] width 575 height 450
click at [342, 511] on button "toggle interactivity" at bounding box center [342, 504] width 19 height 19
click at [388, 388] on div "Gather comprehensive business data for {business_domain} from multiple sources …" at bounding box center [396, 385] width 79 height 26
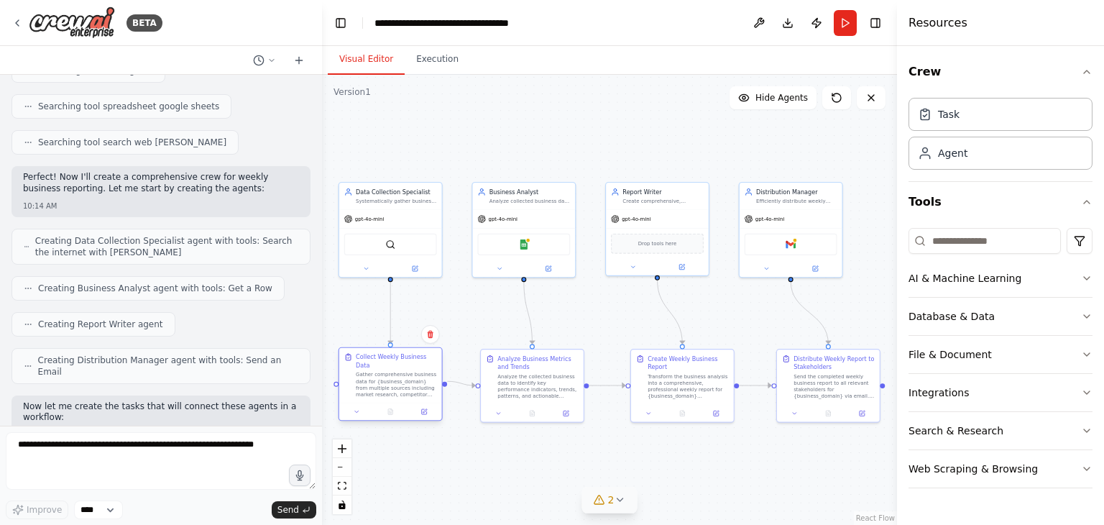
click at [388, 388] on div "Gather comprehensive business data for {business_domain} from multiple sources …" at bounding box center [396, 384] width 81 height 27
click at [390, 412] on div "Collect Weekly Business Data Gather comprehensive business data for {business_d…" at bounding box center [399, 386] width 104 height 74
click at [784, 99] on span "Hide Agents" at bounding box center [782, 98] width 52 height 12
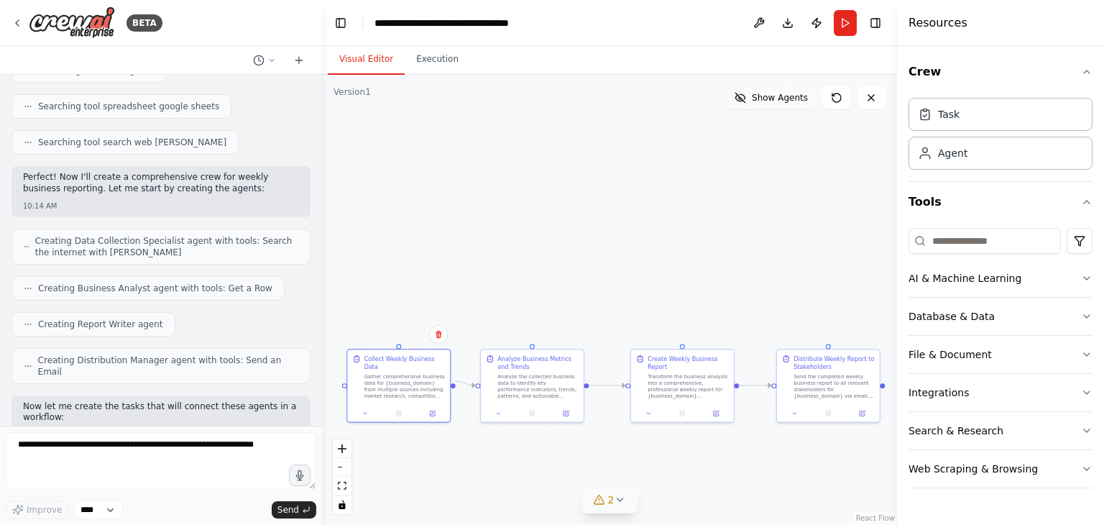
click at [784, 99] on span "Show Agents" at bounding box center [780, 98] width 56 height 12
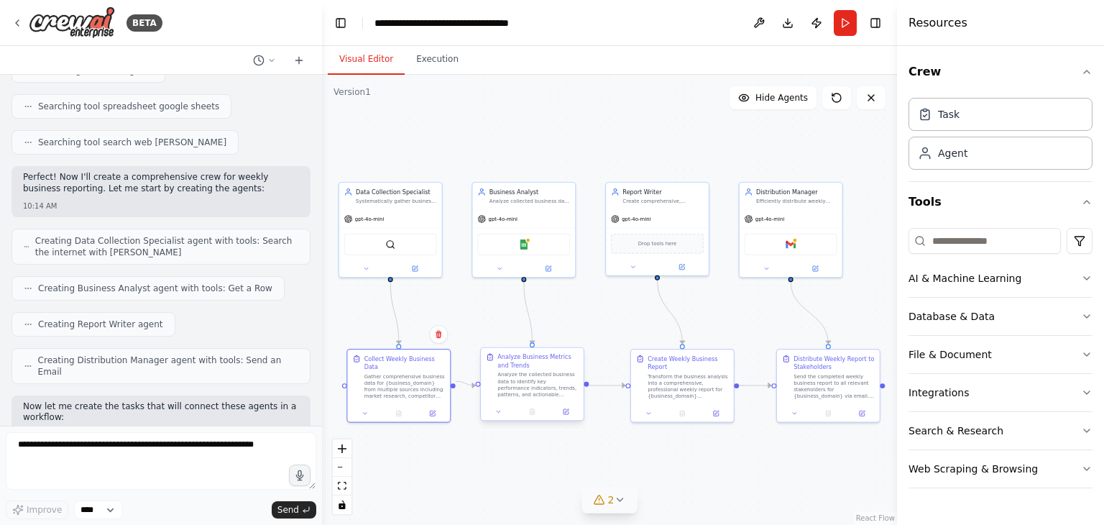
click at [501, 383] on div "Analyze the collected business data to identify key performance indicators, tre…" at bounding box center [538, 384] width 81 height 27
click at [501, 418] on div at bounding box center [532, 411] width 103 height 17
click at [501, 413] on icon at bounding box center [498, 411] width 6 height 6
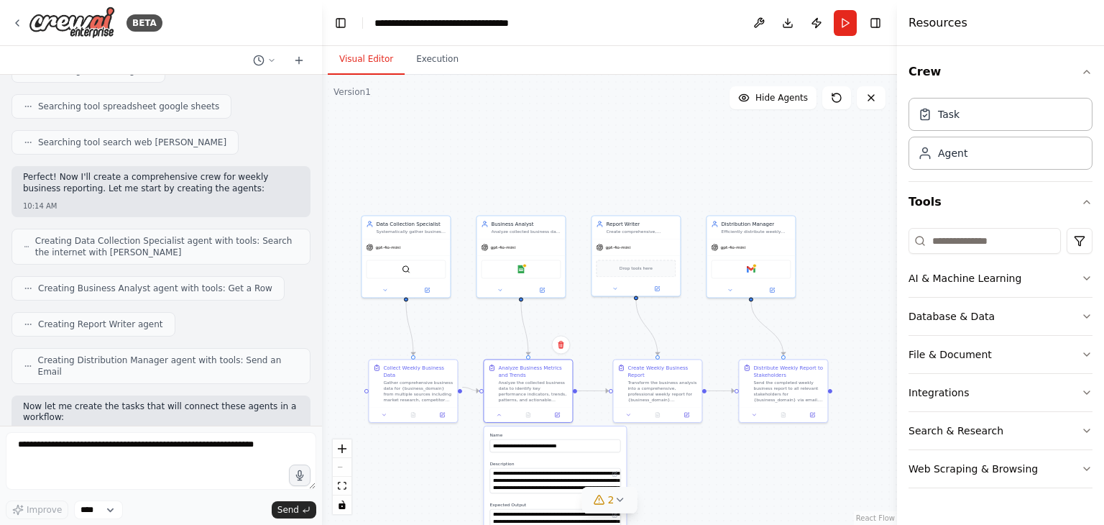
click at [725, 451] on div ".deletable-edge-delete-btn { width: 20px; height: 20px; border: 0px solid #ffff…" at bounding box center [609, 300] width 575 height 450
click at [377, 322] on div ".deletable-edge-delete-btn { width: 20px; height: 20px; border: 0px solid #ffff…" at bounding box center [609, 300] width 575 height 450
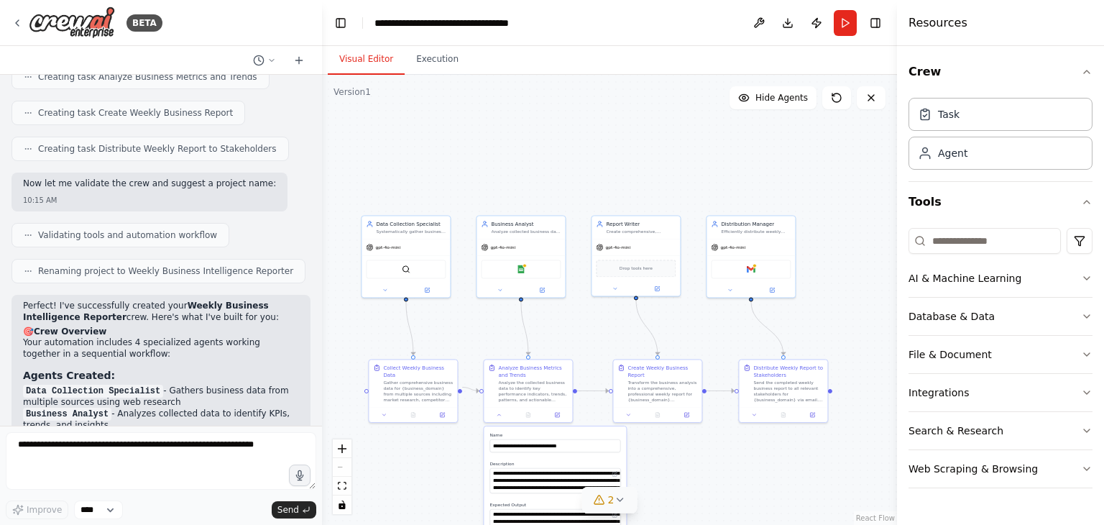
scroll to position [774, 0]
click at [1008, 429] on button "Search & Research" at bounding box center [1001, 430] width 184 height 37
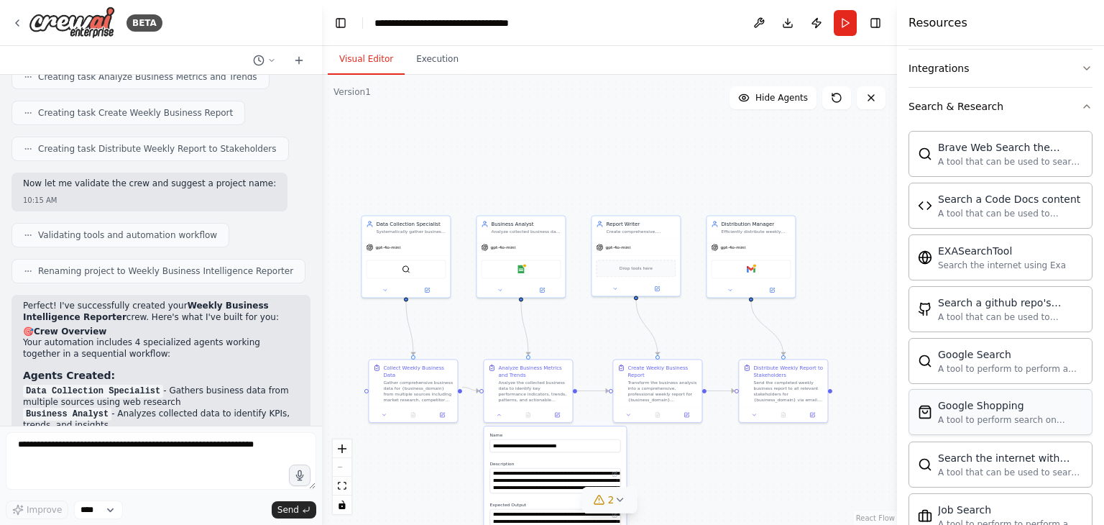
scroll to position [325, 0]
click at [1009, 372] on div "Google Search A tool to perform to perform a Google search with a search_query." at bounding box center [1001, 359] width 184 height 46
click at [989, 424] on div "Google Shopping A tool to perform search on Google shopping with a search_query." at bounding box center [1001, 411] width 184 height 46
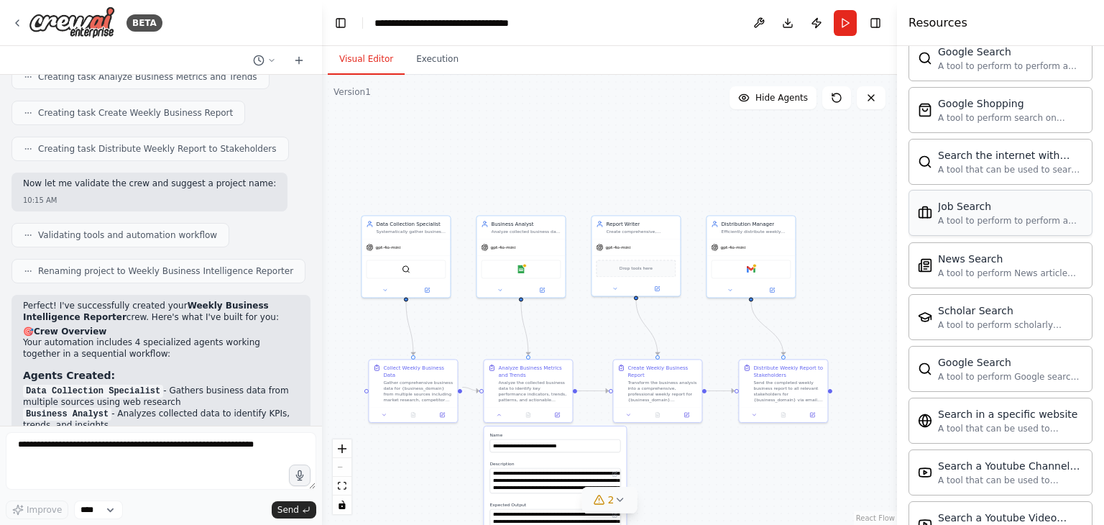
scroll to position [717, 0]
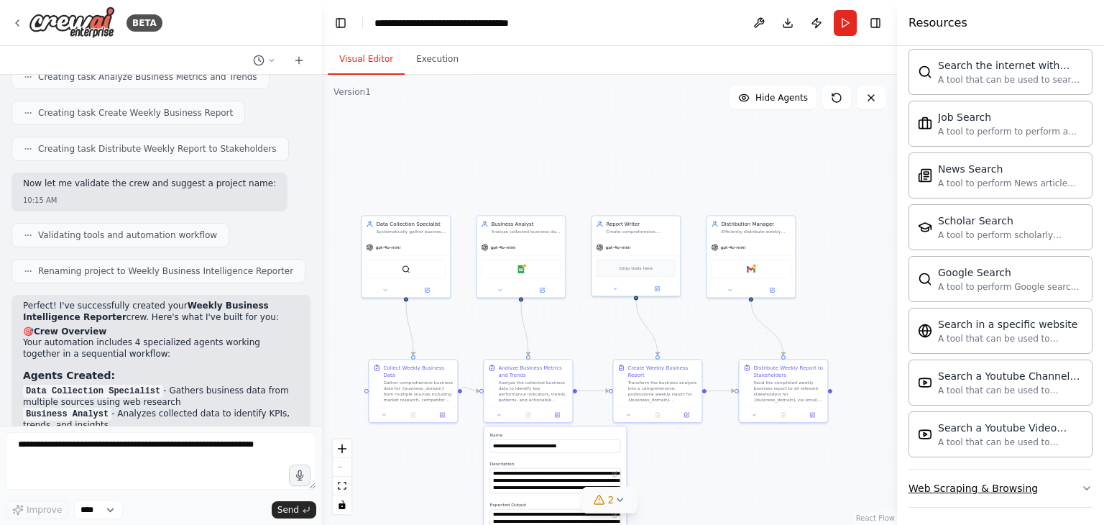
click at [966, 481] on div "Web Scraping & Browsing" at bounding box center [973, 488] width 129 height 14
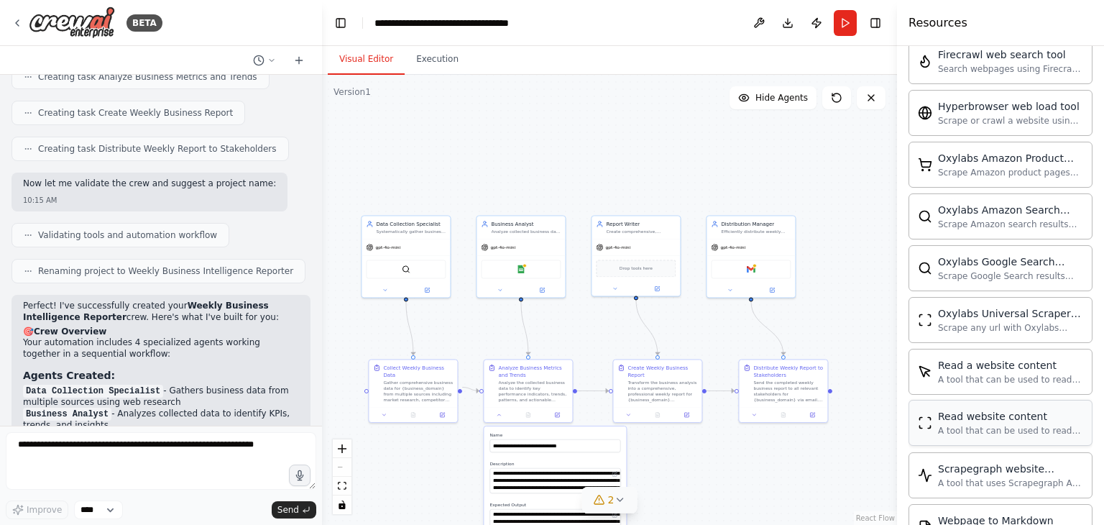
scroll to position [1501, 0]
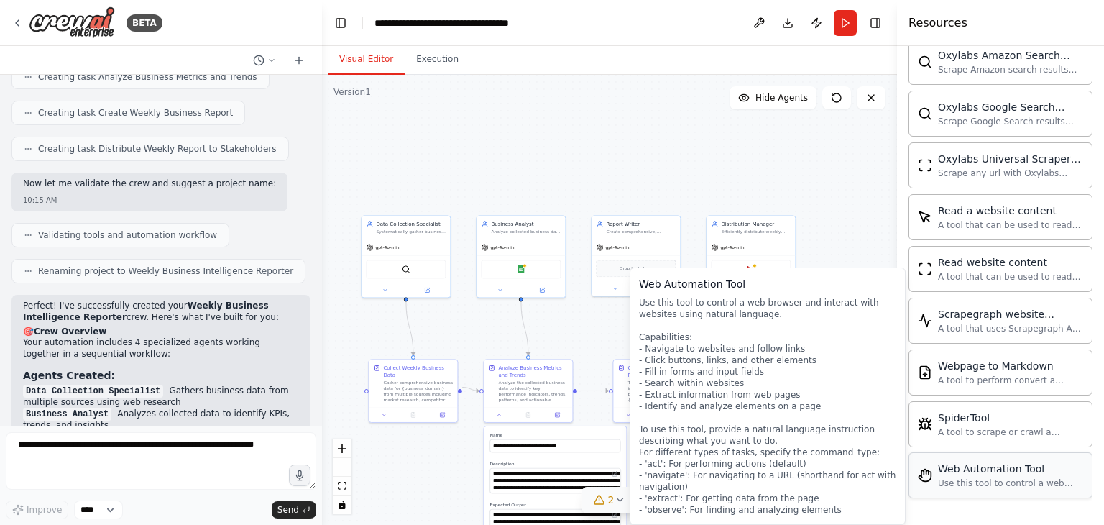
click at [965, 462] on div "Web Automation Tool" at bounding box center [1010, 469] width 145 height 14
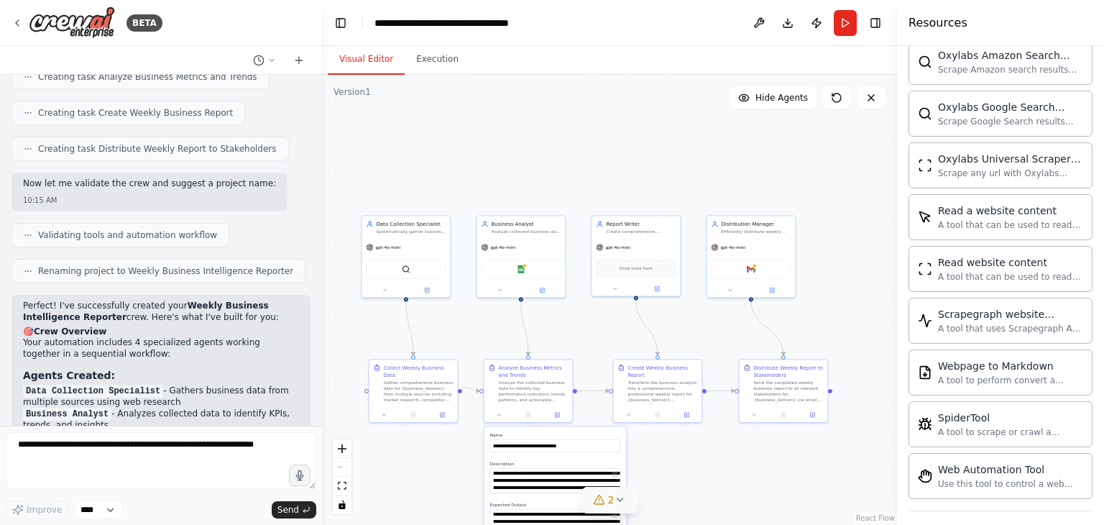
click at [764, 457] on div ".deletable-edge-delete-btn { width: 20px; height: 20px; border: 0px solid #ffff…" at bounding box center [609, 300] width 575 height 450
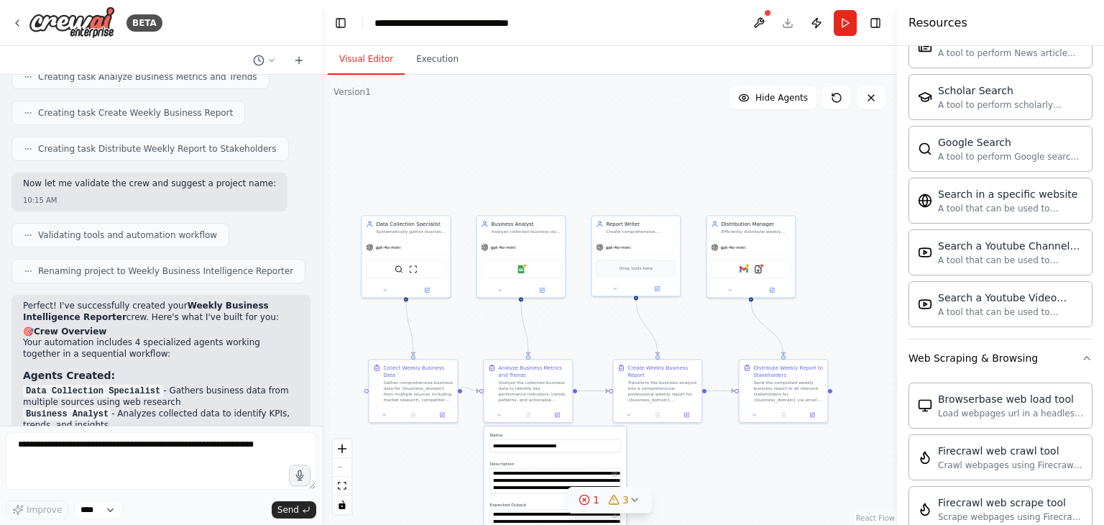
scroll to position [846, 0]
click at [981, 352] on div "Web Scraping & Browsing" at bounding box center [973, 359] width 129 height 14
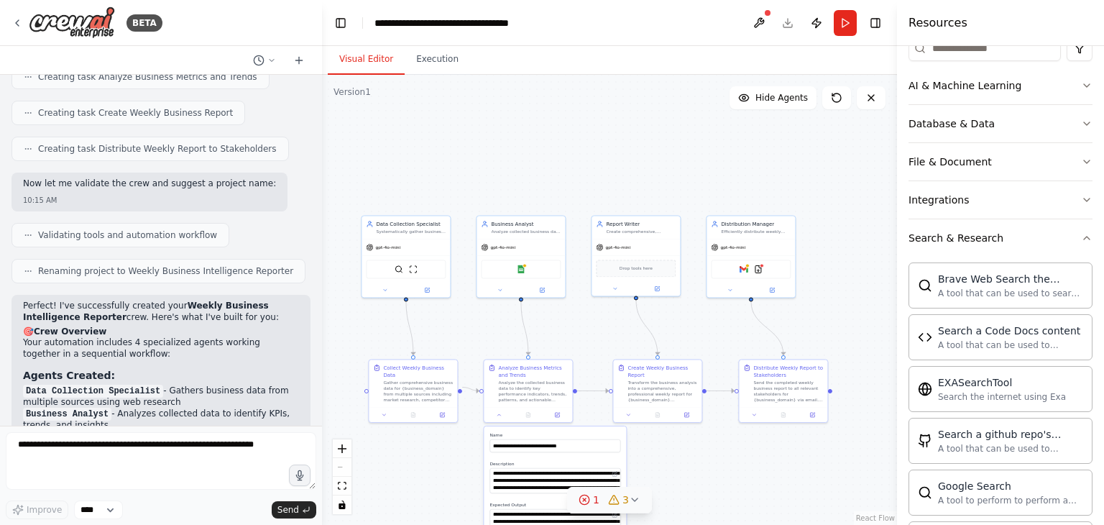
scroll to position [192, 0]
click at [1041, 225] on button "Search & Research" at bounding box center [1001, 238] width 184 height 37
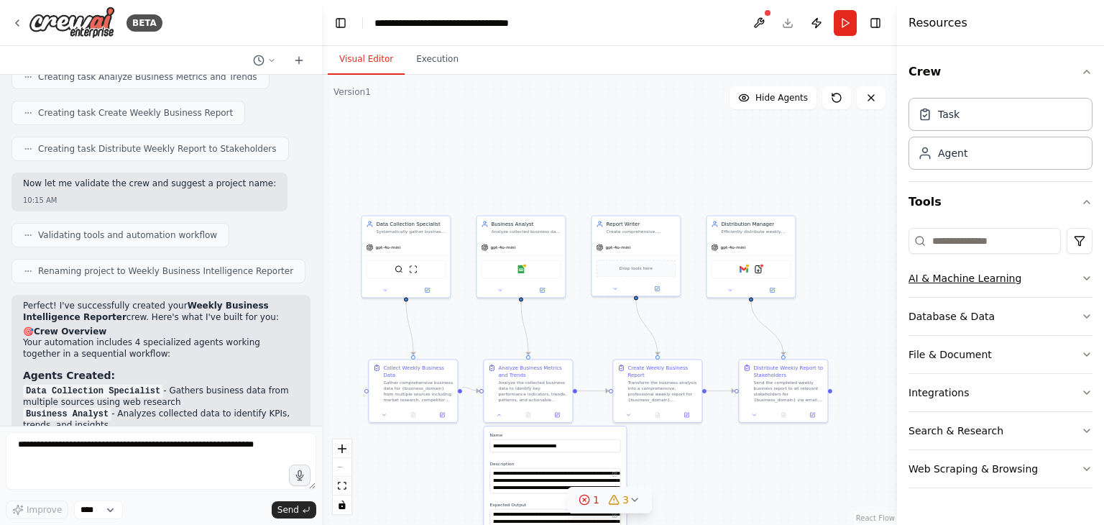
click at [1014, 270] on button "AI & Machine Learning" at bounding box center [1001, 278] width 184 height 37
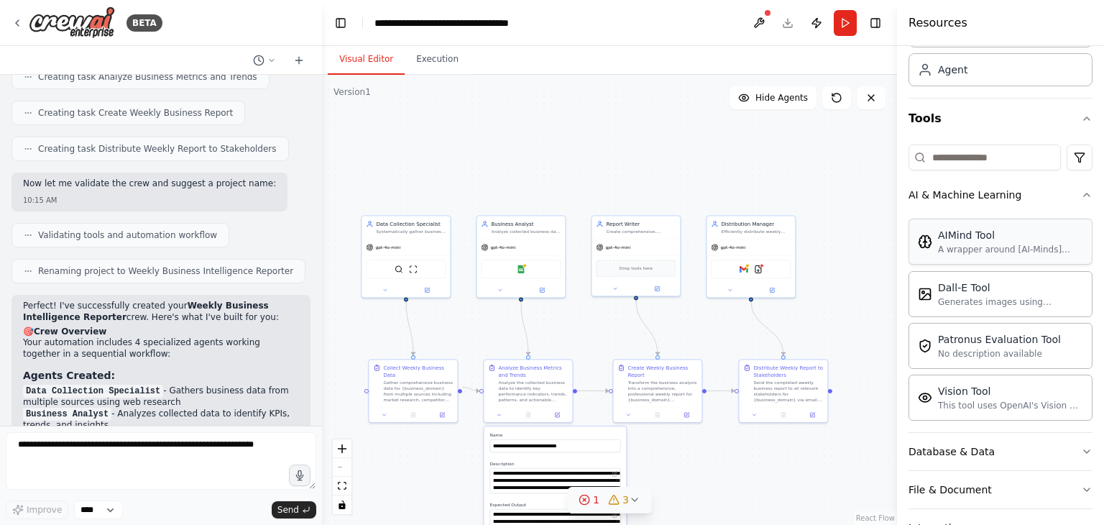
scroll to position [86, 0]
click at [641, 267] on img at bounding box center [643, 267] width 9 height 9
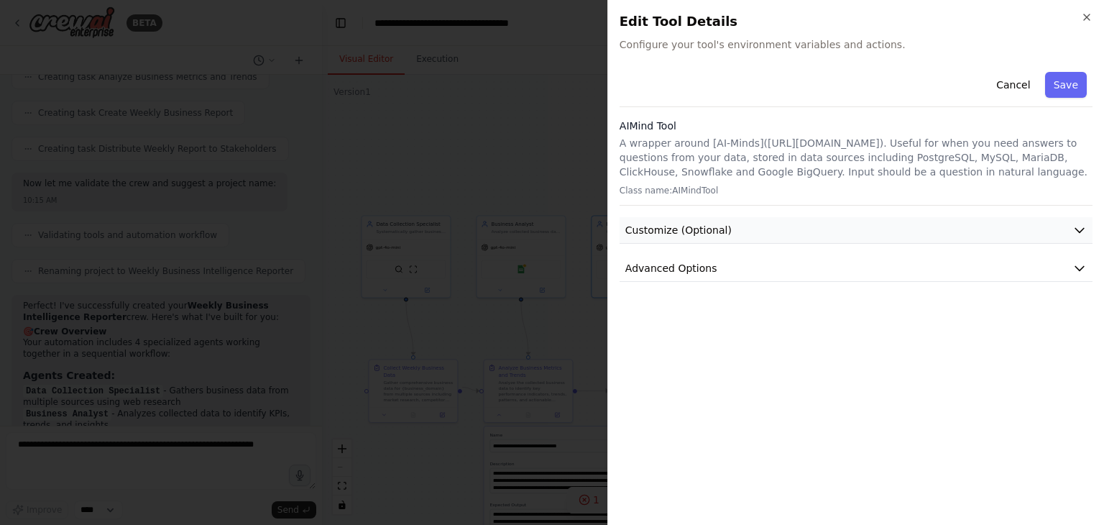
click at [796, 227] on button "Customize (Optional)" at bounding box center [856, 230] width 473 height 27
click at [805, 377] on button "Advanced Options" at bounding box center [856, 369] width 473 height 27
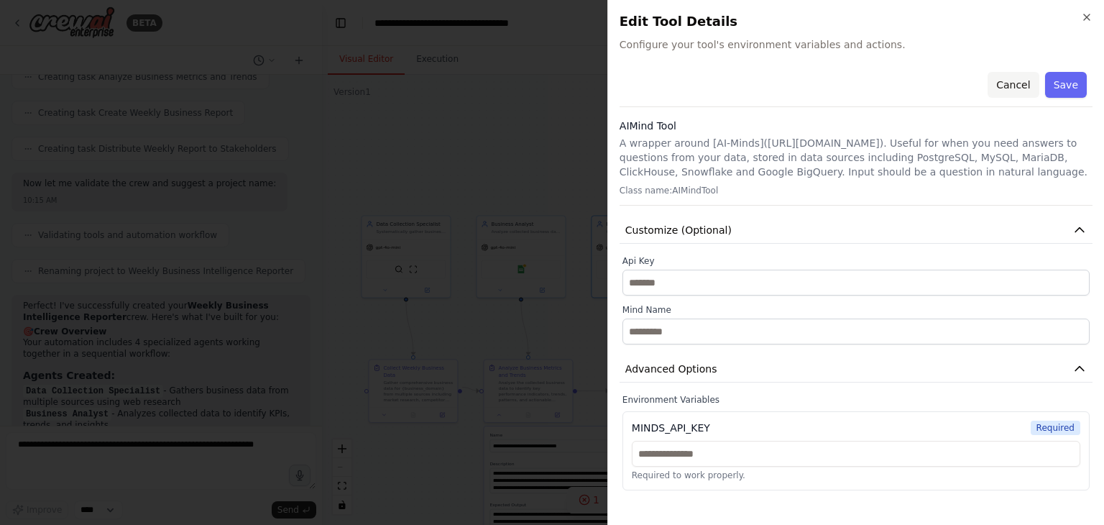
click at [1024, 81] on button "Cancel" at bounding box center [1013, 85] width 51 height 26
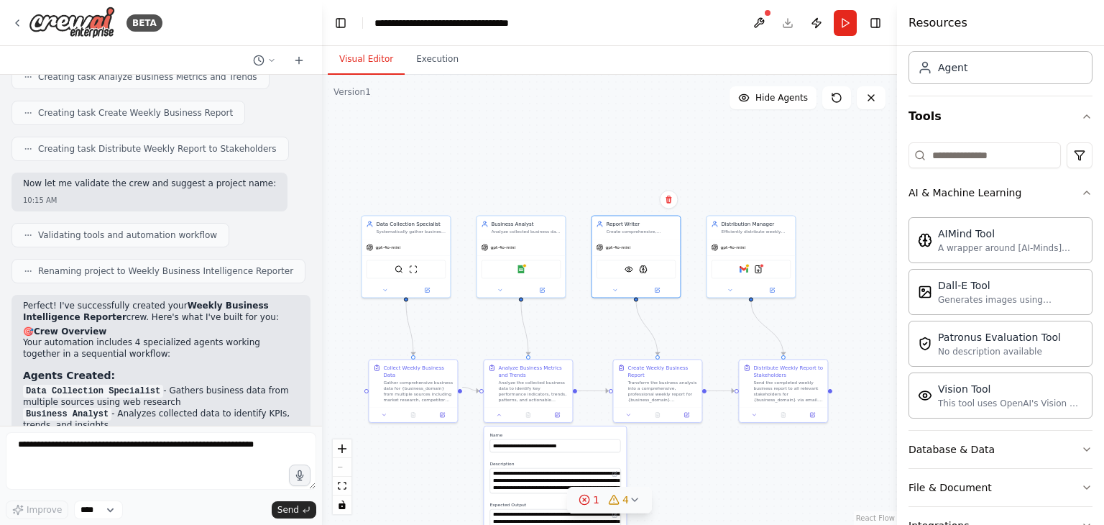
click at [540, 146] on div ".deletable-edge-delete-btn { width: 20px; height: 20px; border: 0px solid #ffff…" at bounding box center [609, 300] width 575 height 450
click at [633, 504] on icon at bounding box center [635, 500] width 12 height 12
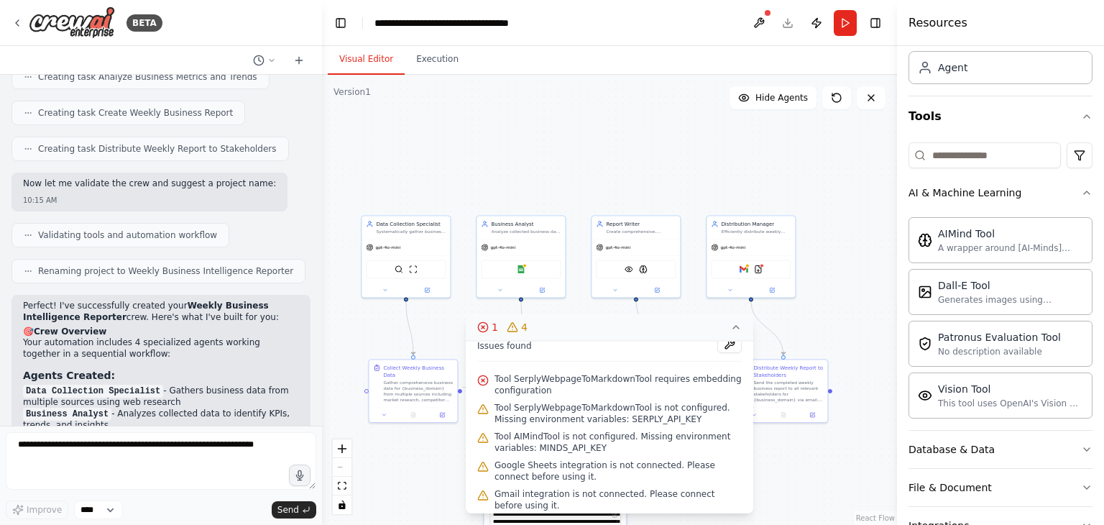
scroll to position [17, 0]
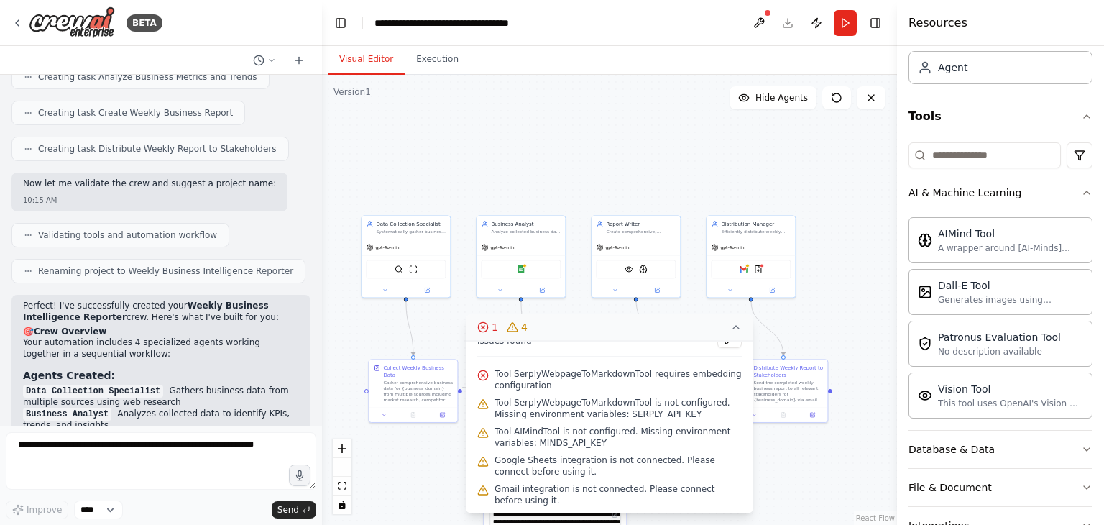
click at [485, 328] on icon at bounding box center [483, 327] width 12 height 12
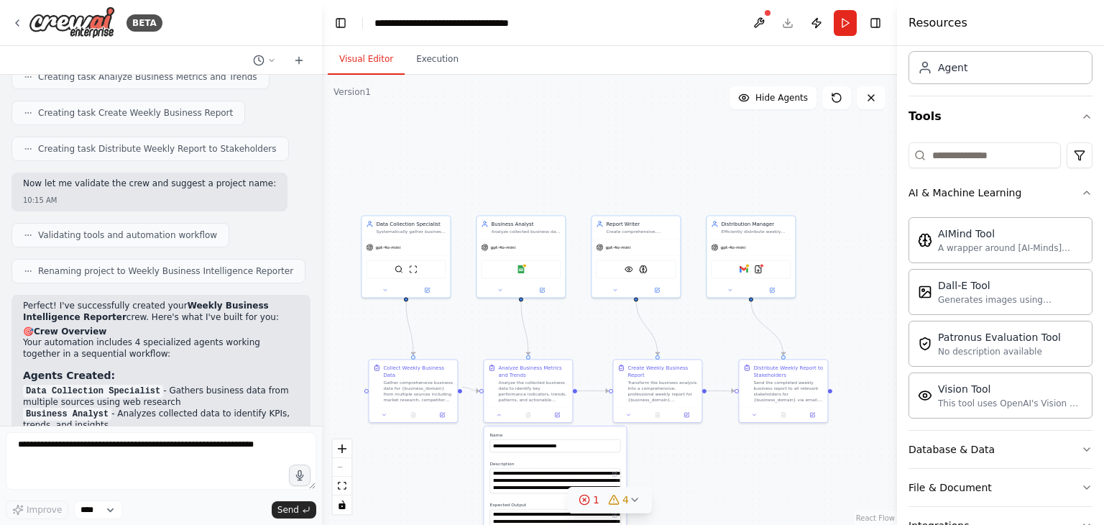
click at [630, 500] on icon at bounding box center [635, 500] width 12 height 12
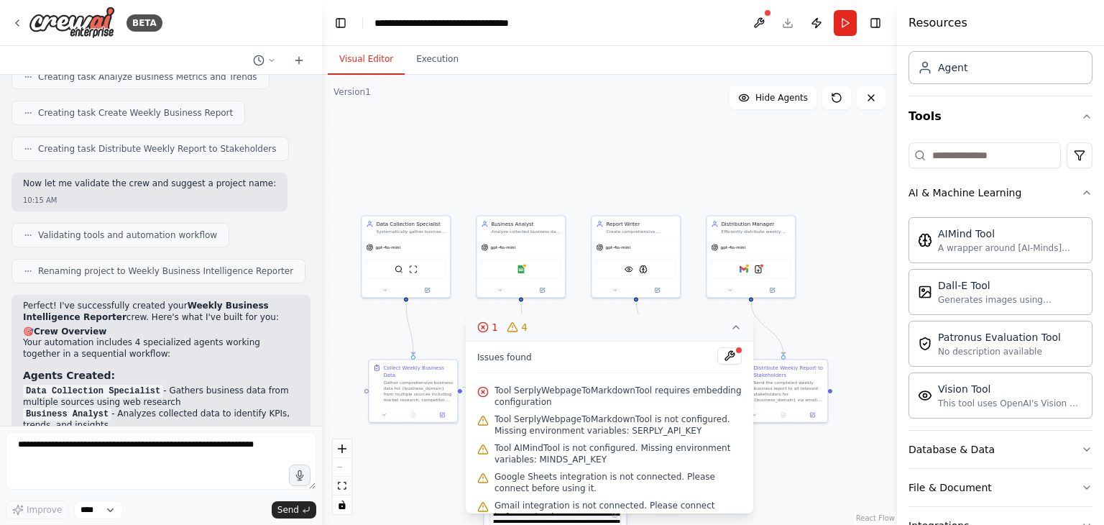
click at [733, 326] on icon at bounding box center [737, 327] width 12 height 12
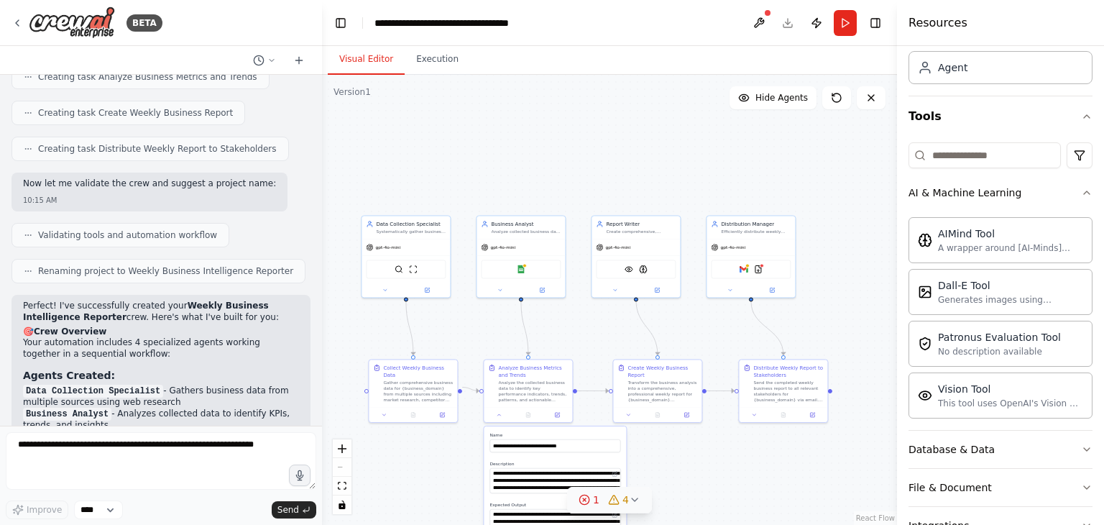
scroll to position [202, 0]
